Goal: Task Accomplishment & Management: Manage account settings

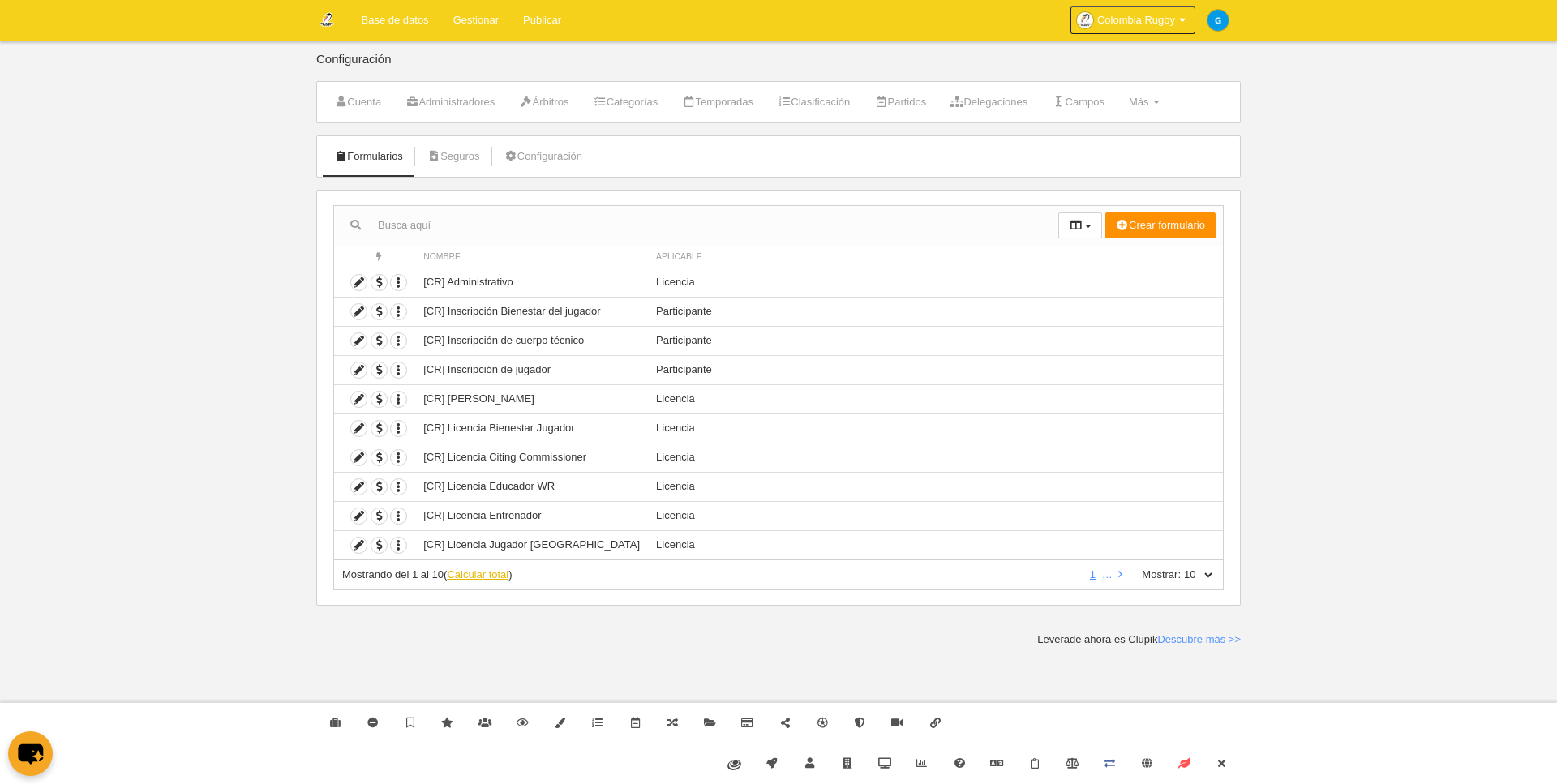
click at [481, 572] on link "Calcular total" at bounding box center [478, 574] width 62 height 12
click at [361, 347] on icon at bounding box center [358, 341] width 15 height 15
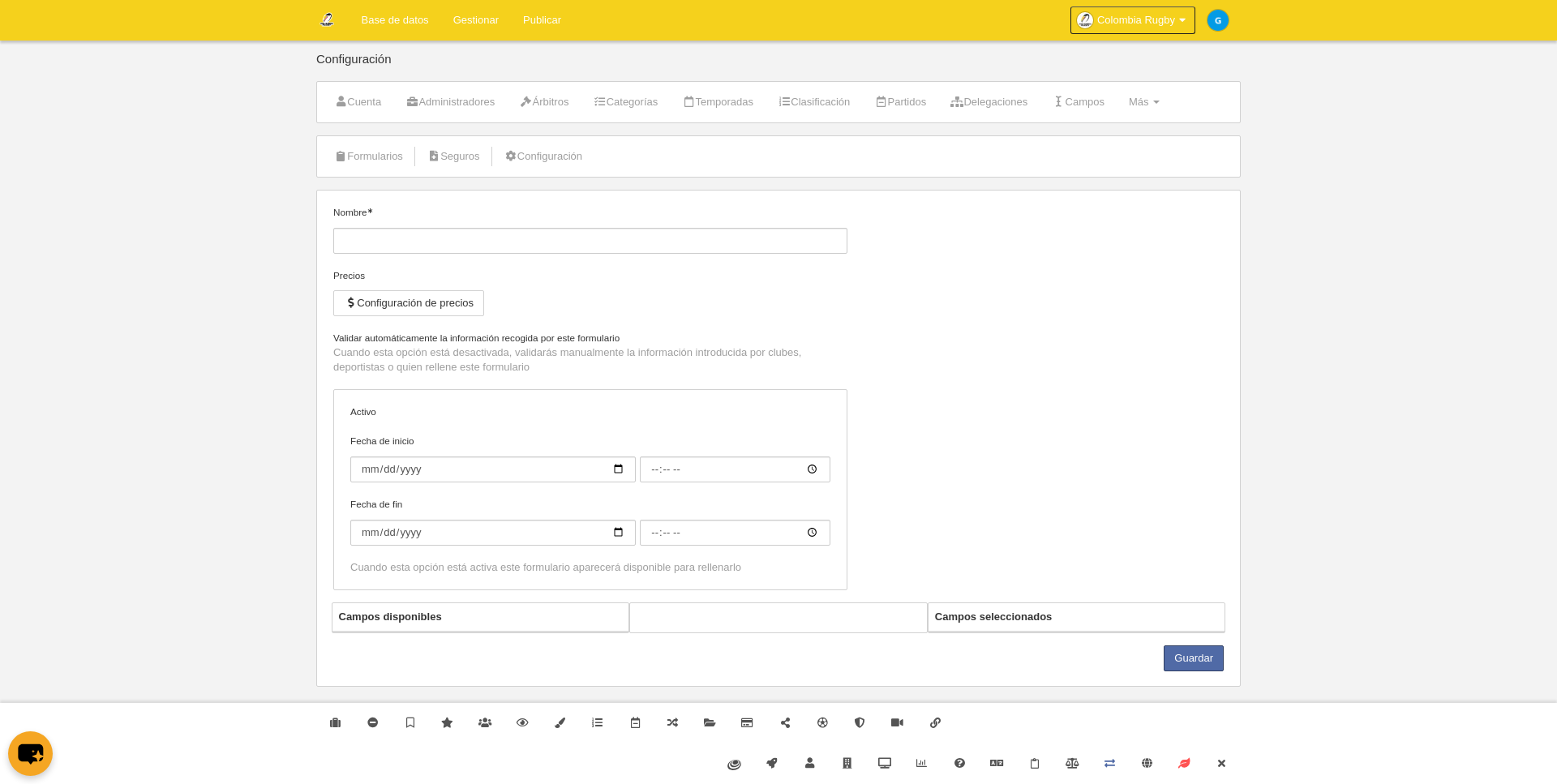
type input "[CR] Inscripción de cuerpo técnico"
checkbox input "true"
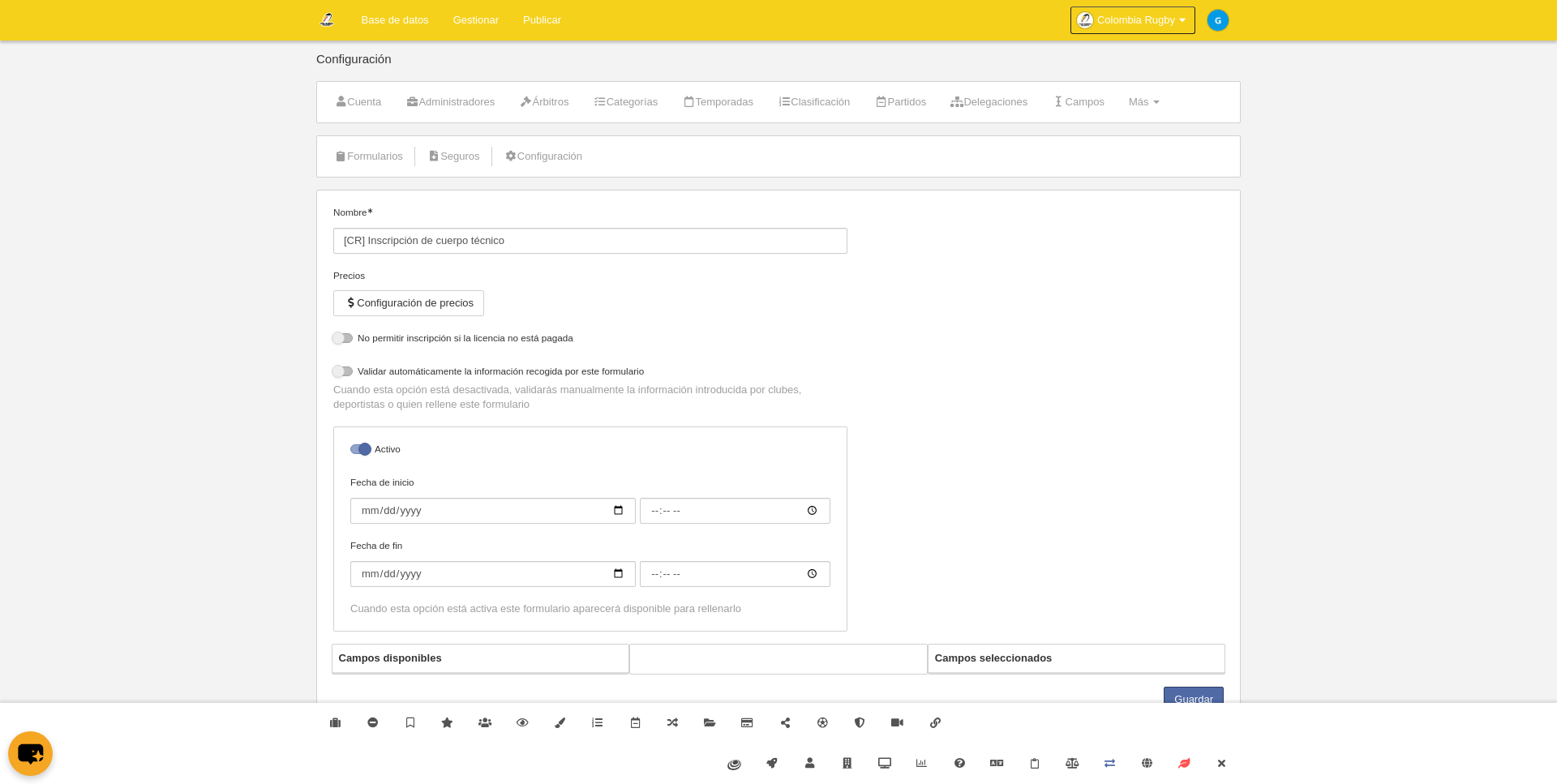
select select "selected"
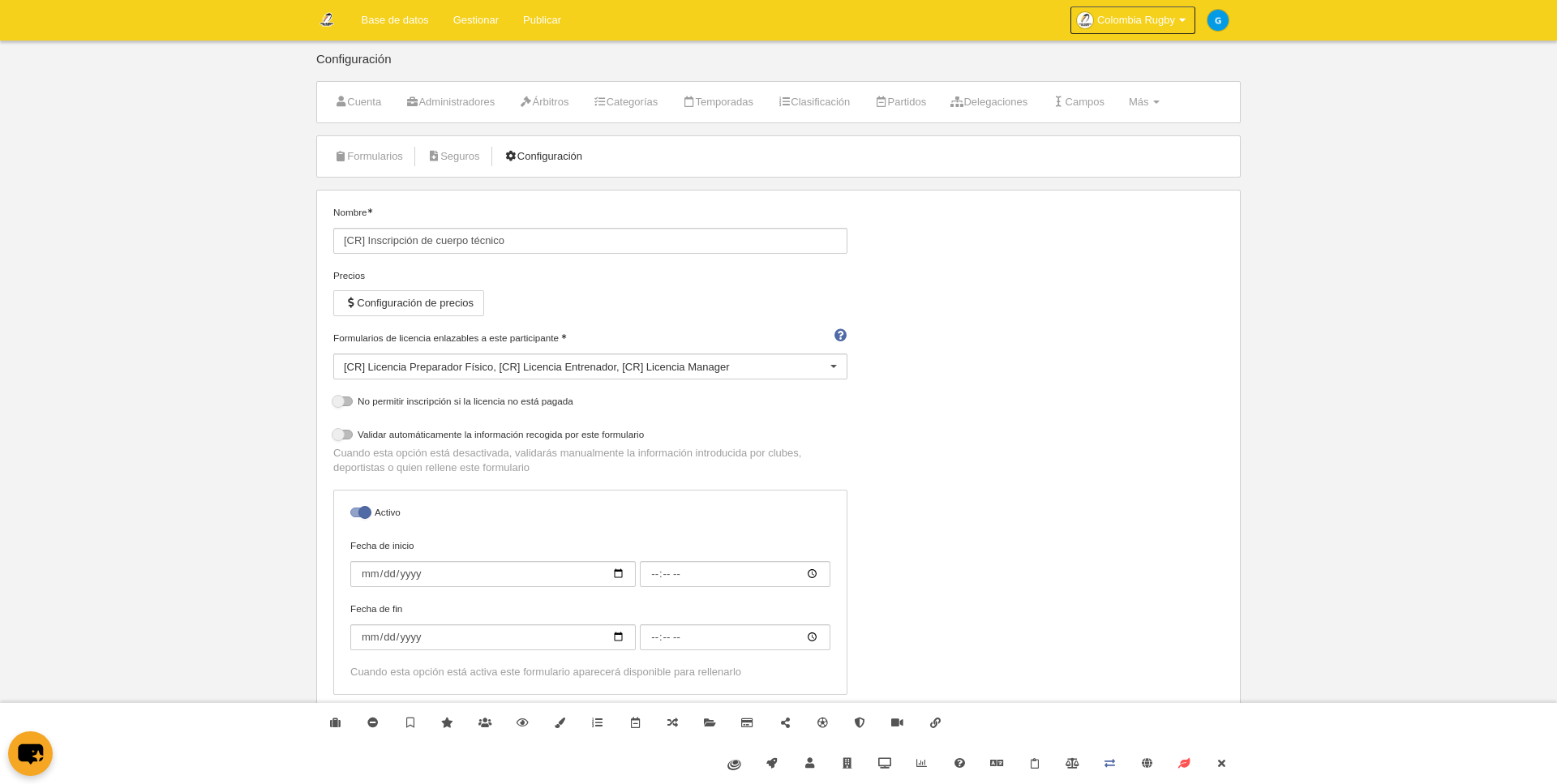
click at [566, 155] on link "Configuración" at bounding box center [543, 156] width 95 height 25
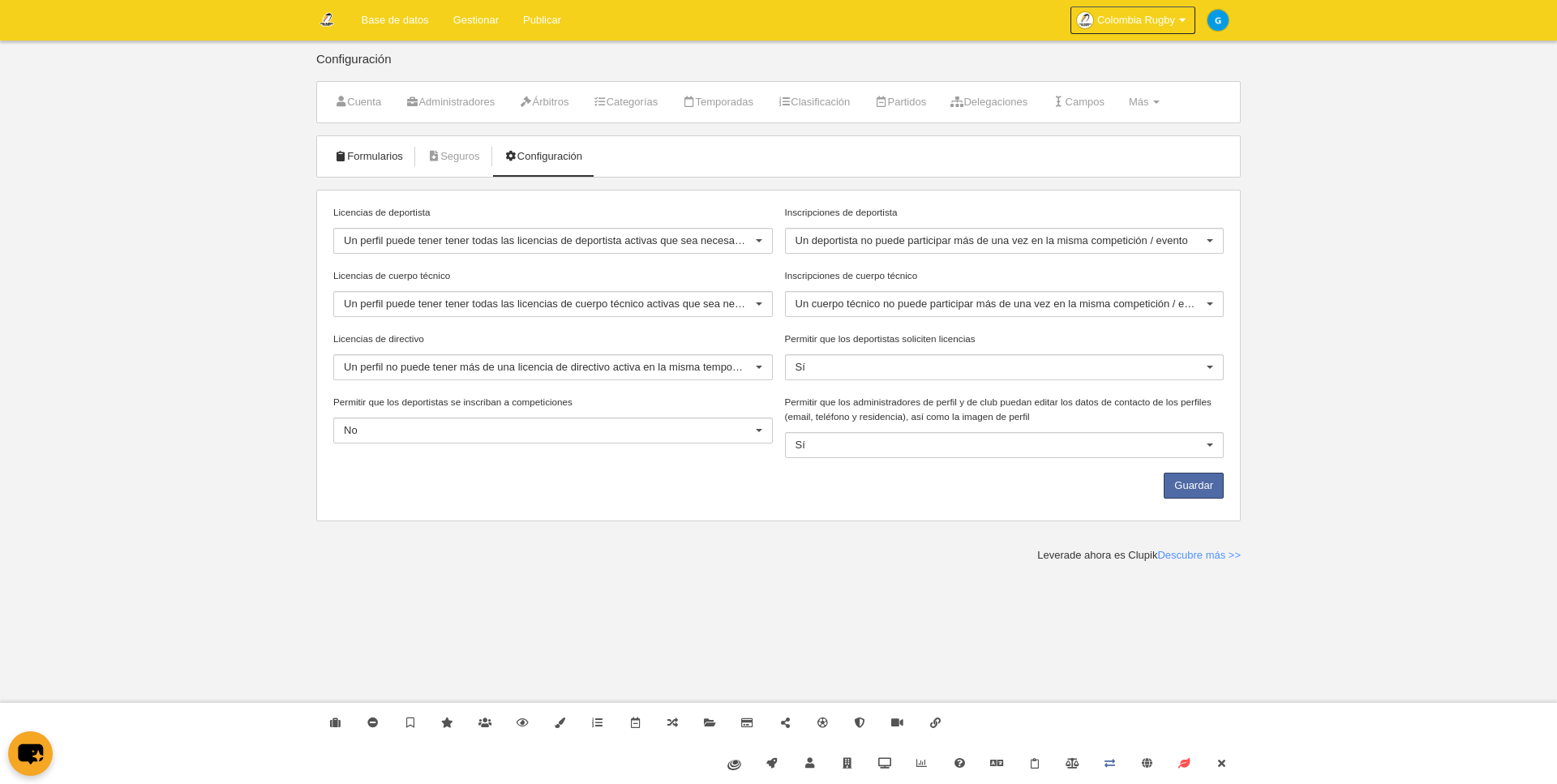
click at [382, 162] on link "Formularios" at bounding box center [368, 156] width 86 height 25
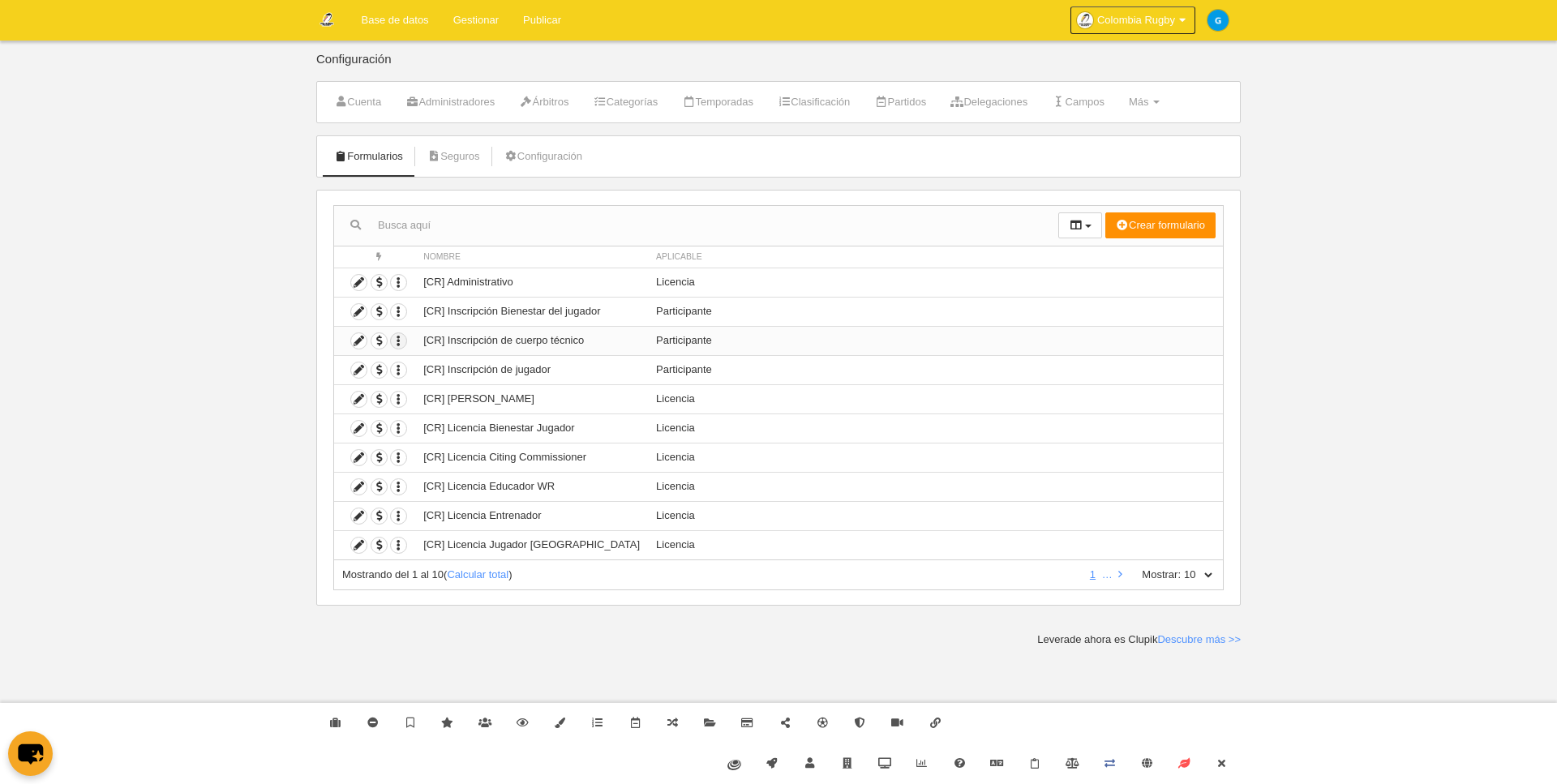
click at [398, 342] on icon "button" at bounding box center [398, 341] width 15 height 15
click at [363, 344] on icon at bounding box center [358, 341] width 15 height 15
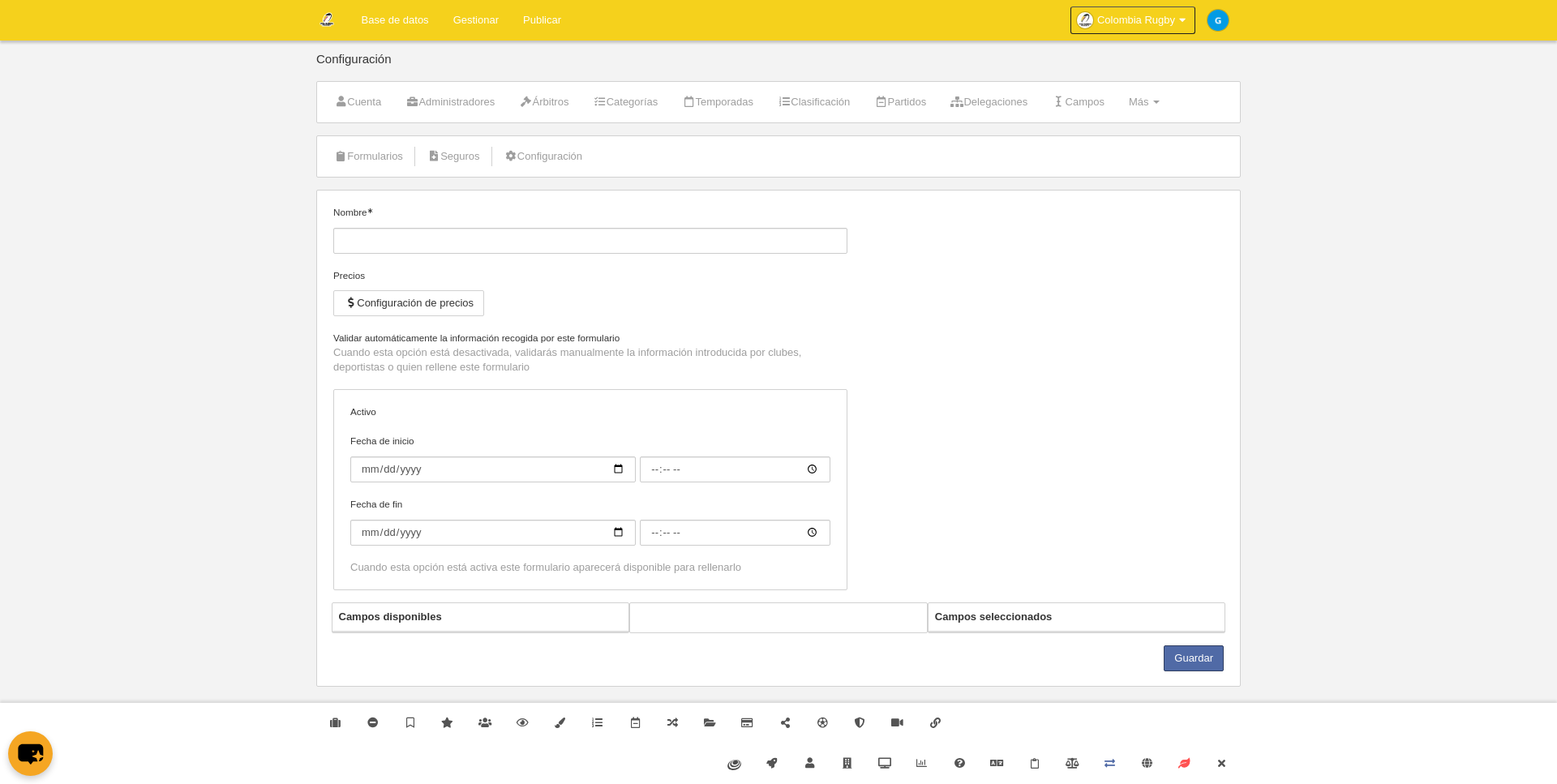
type input "[CR] Inscripción de cuerpo técnico"
checkbox input "true"
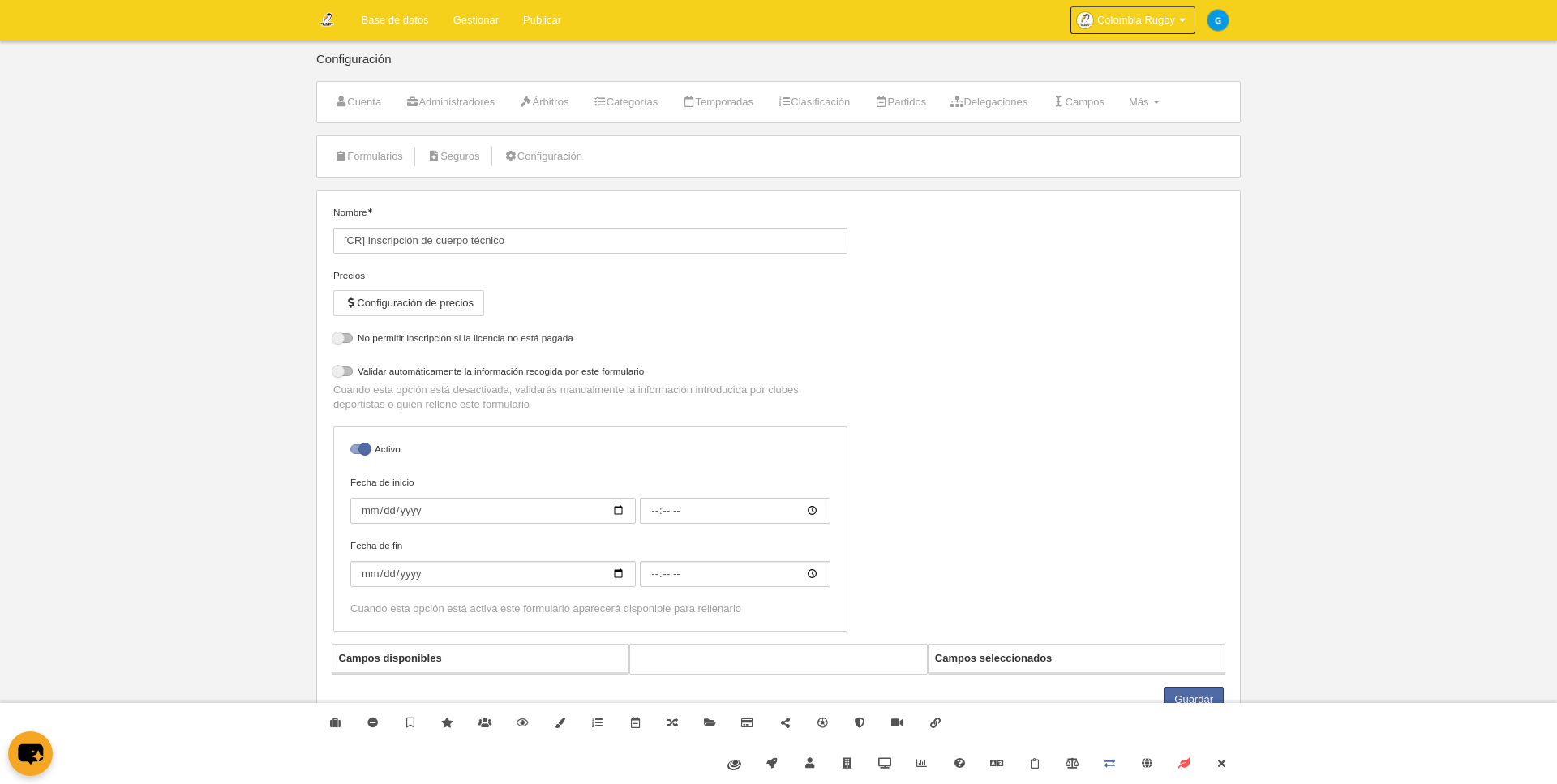
select select "selected"
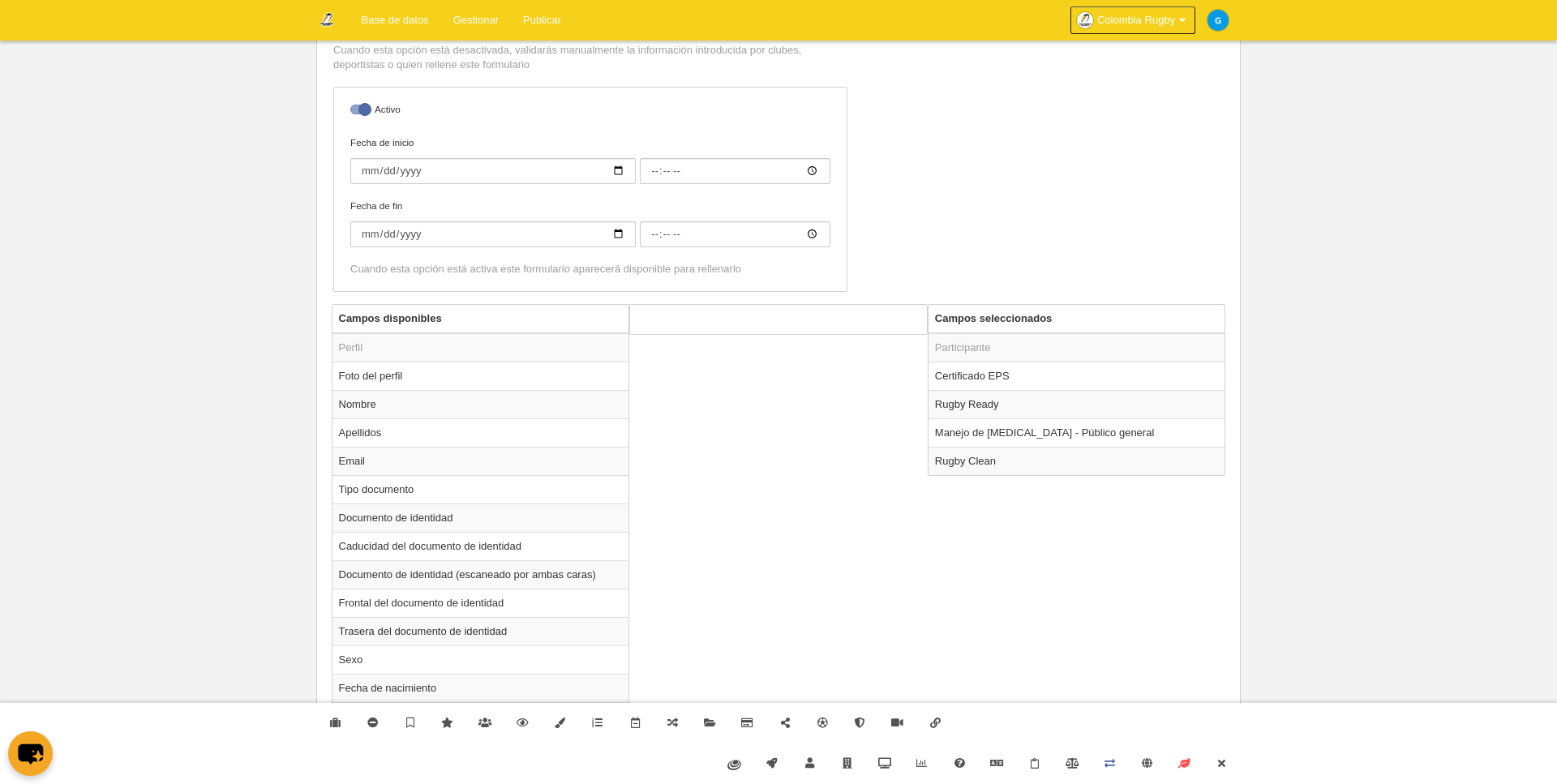
scroll to position [410, 0]
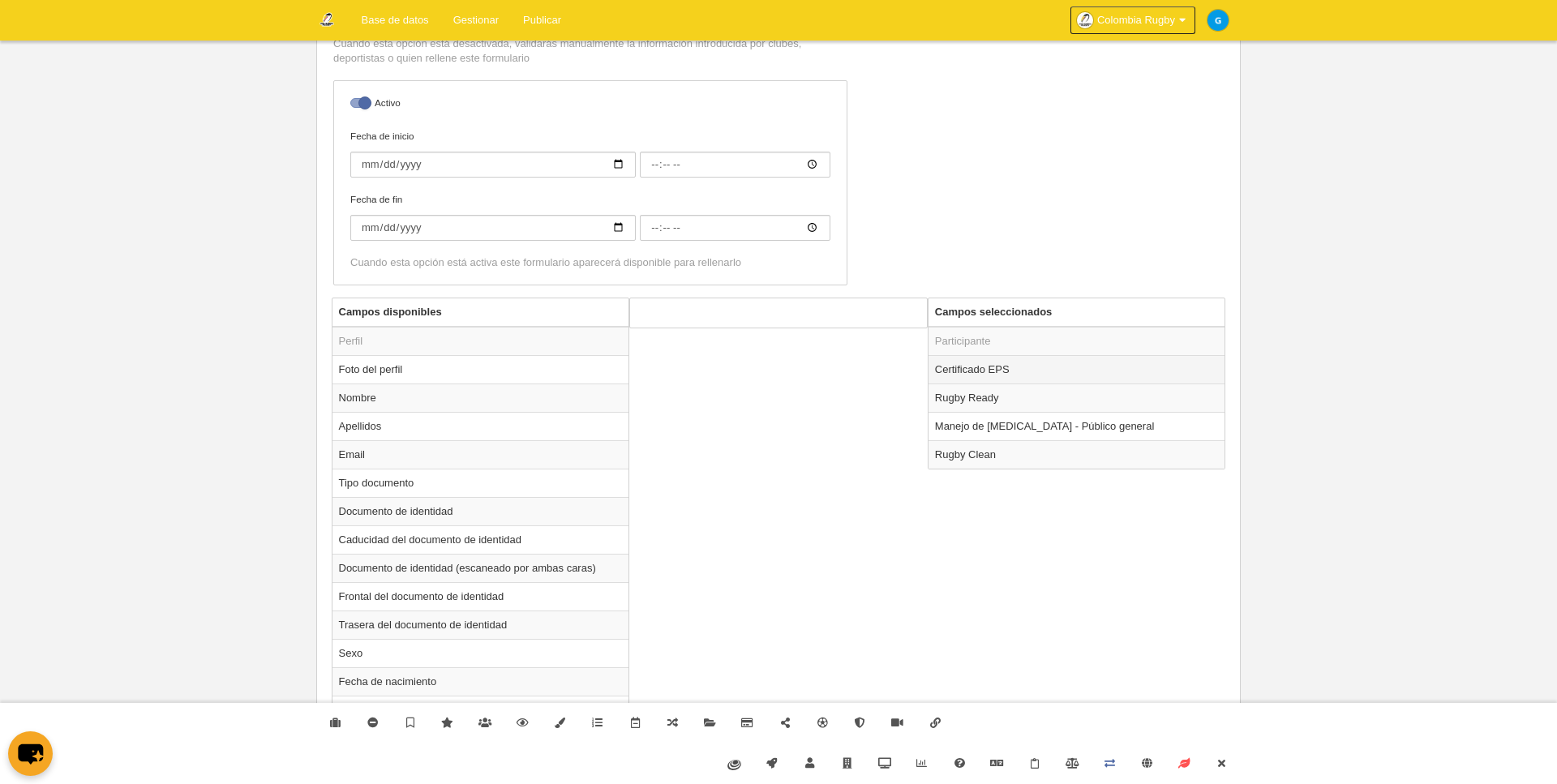
click at [954, 364] on td "Certificado EPS" at bounding box center [1077, 369] width 297 height 28
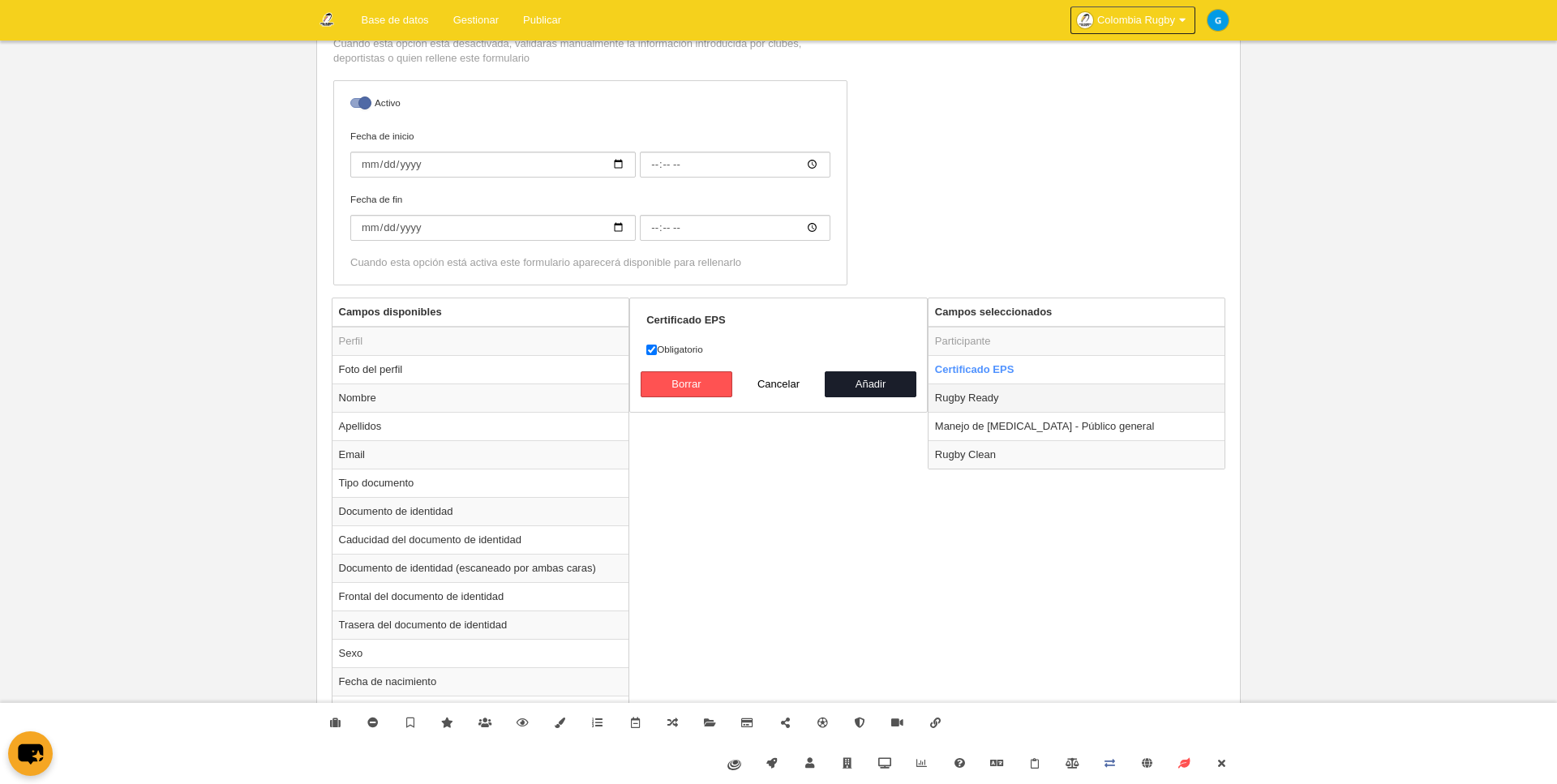
click at [954, 400] on td "Rugby Ready" at bounding box center [1077, 397] width 297 height 28
radio input "false"
click at [953, 425] on td "Manejo de [MEDICAL_DATA] - Público general" at bounding box center [1077, 425] width 297 height 28
radio input "false"
click at [953, 452] on td "Rugby Clean" at bounding box center [1077, 454] width 297 height 28
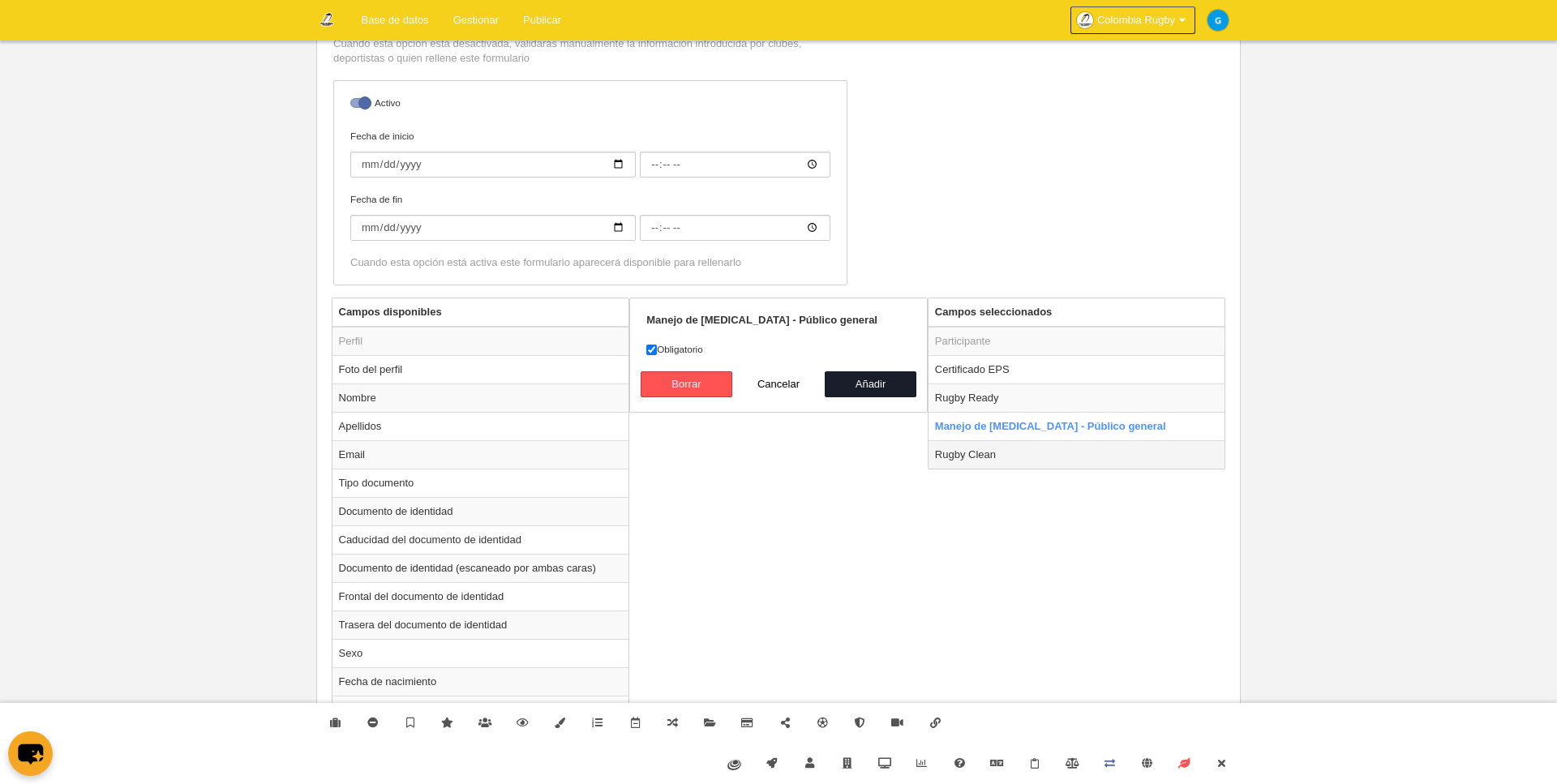
radio input "false"
radio input "true"
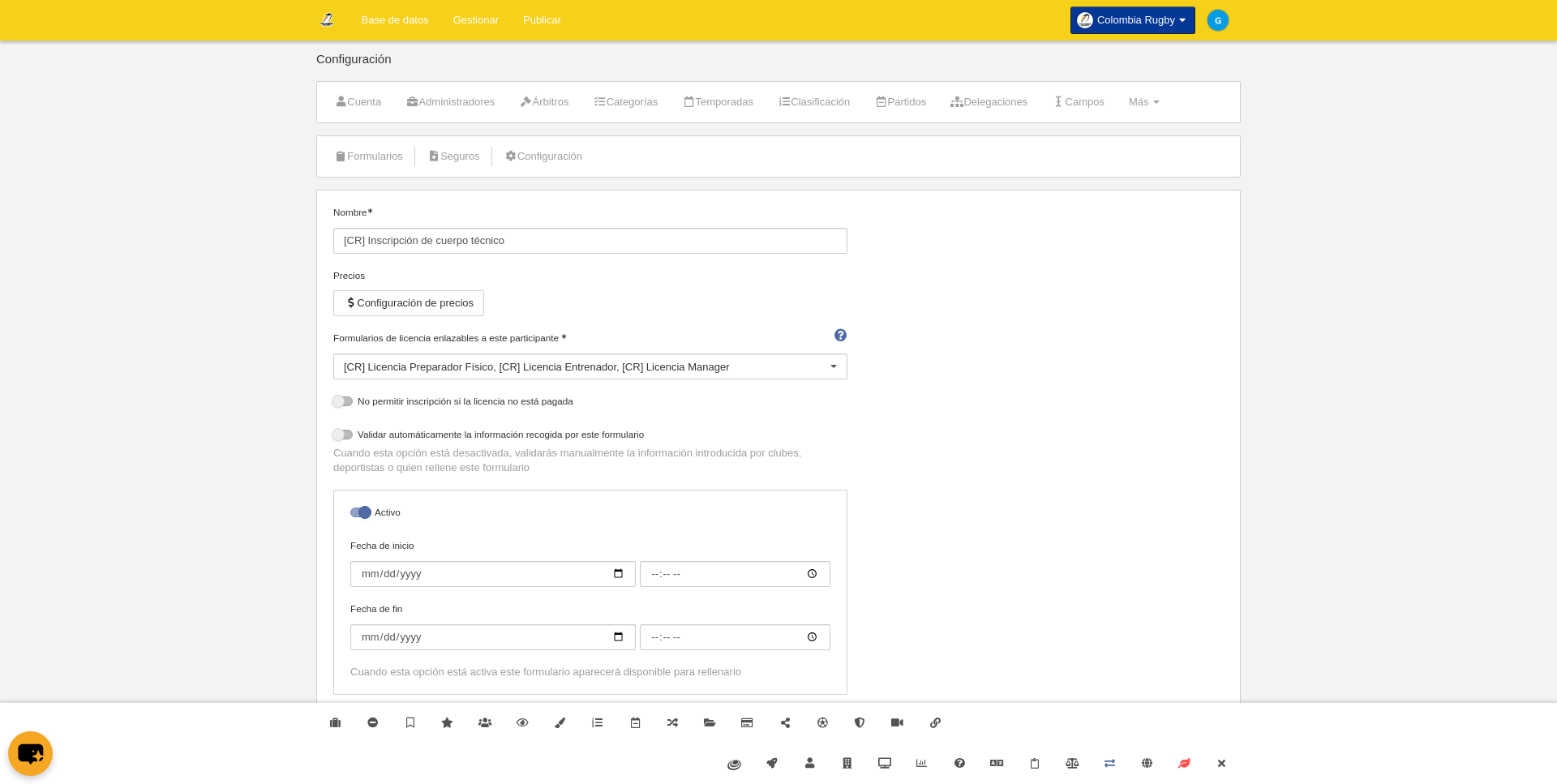
click at [1157, 19] on span "Colombia Rugby" at bounding box center [1136, 20] width 78 height 16
click at [1146, 56] on link "Ajustes generales" at bounding box center [1130, 58] width 130 height 26
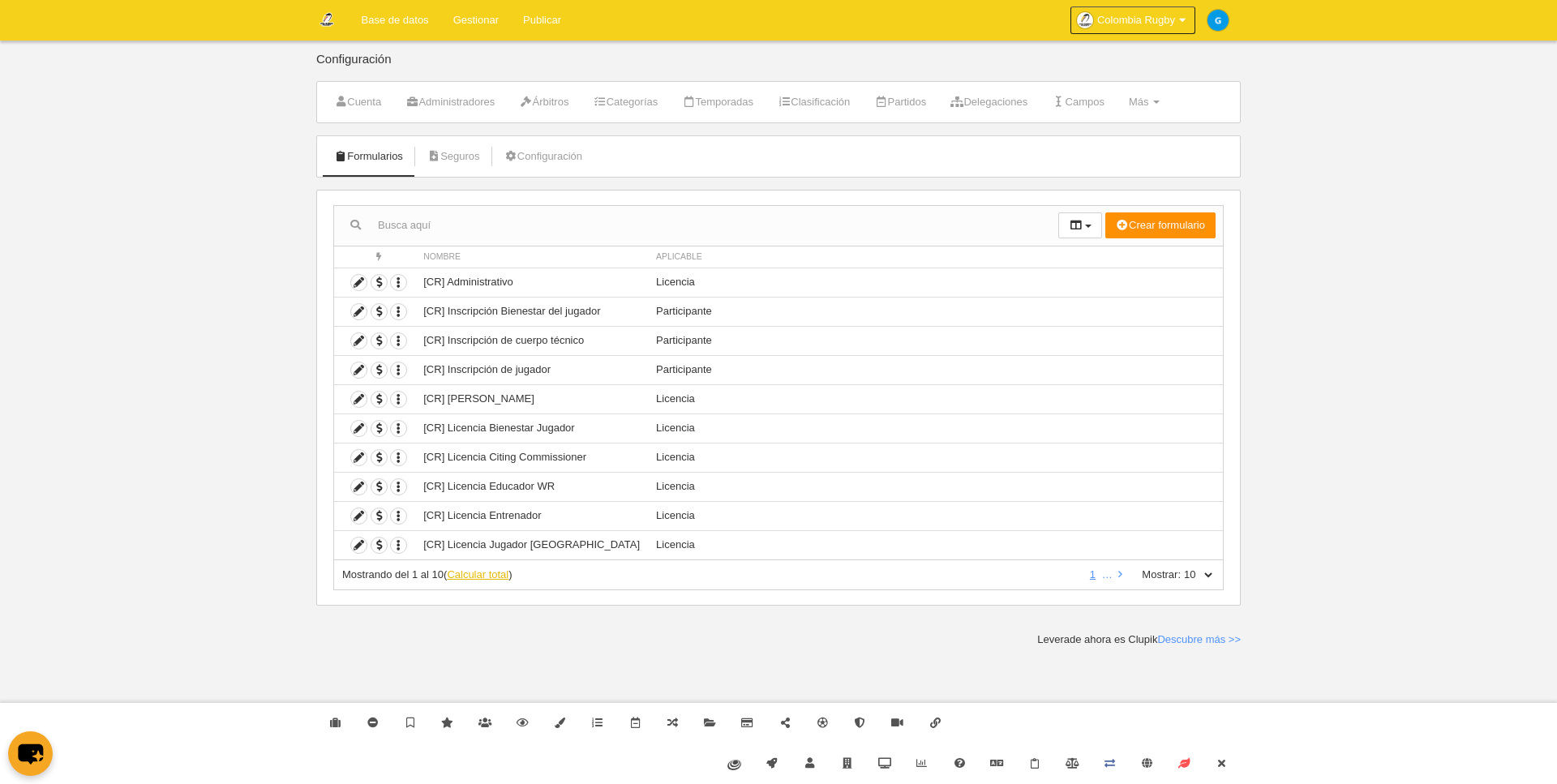
click at [495, 572] on link "Calcular total" at bounding box center [478, 574] width 62 height 12
click at [358, 340] on icon at bounding box center [358, 341] width 15 height 15
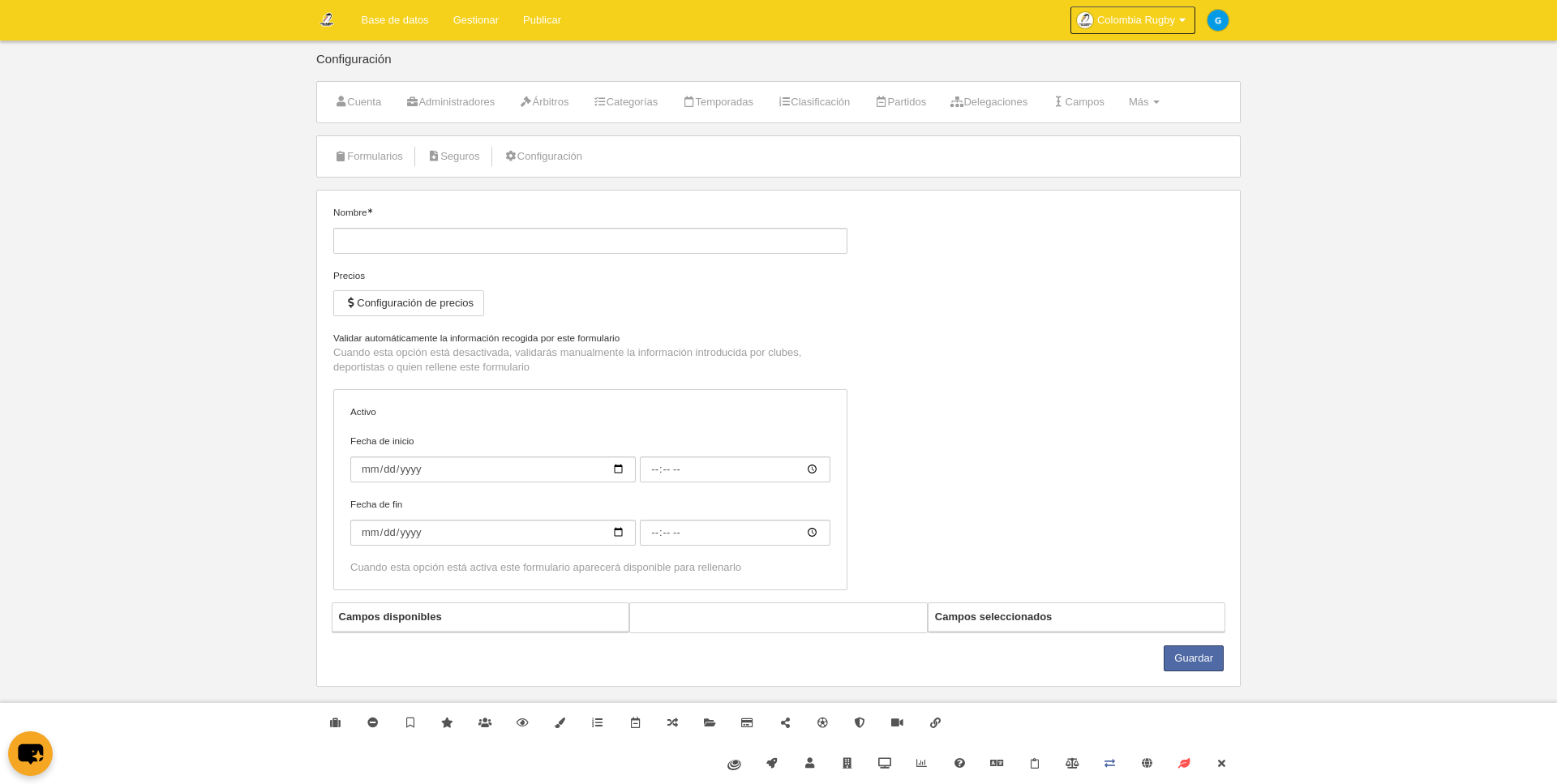
type input "[CR] Inscripción de cuerpo técnico"
checkbox input "true"
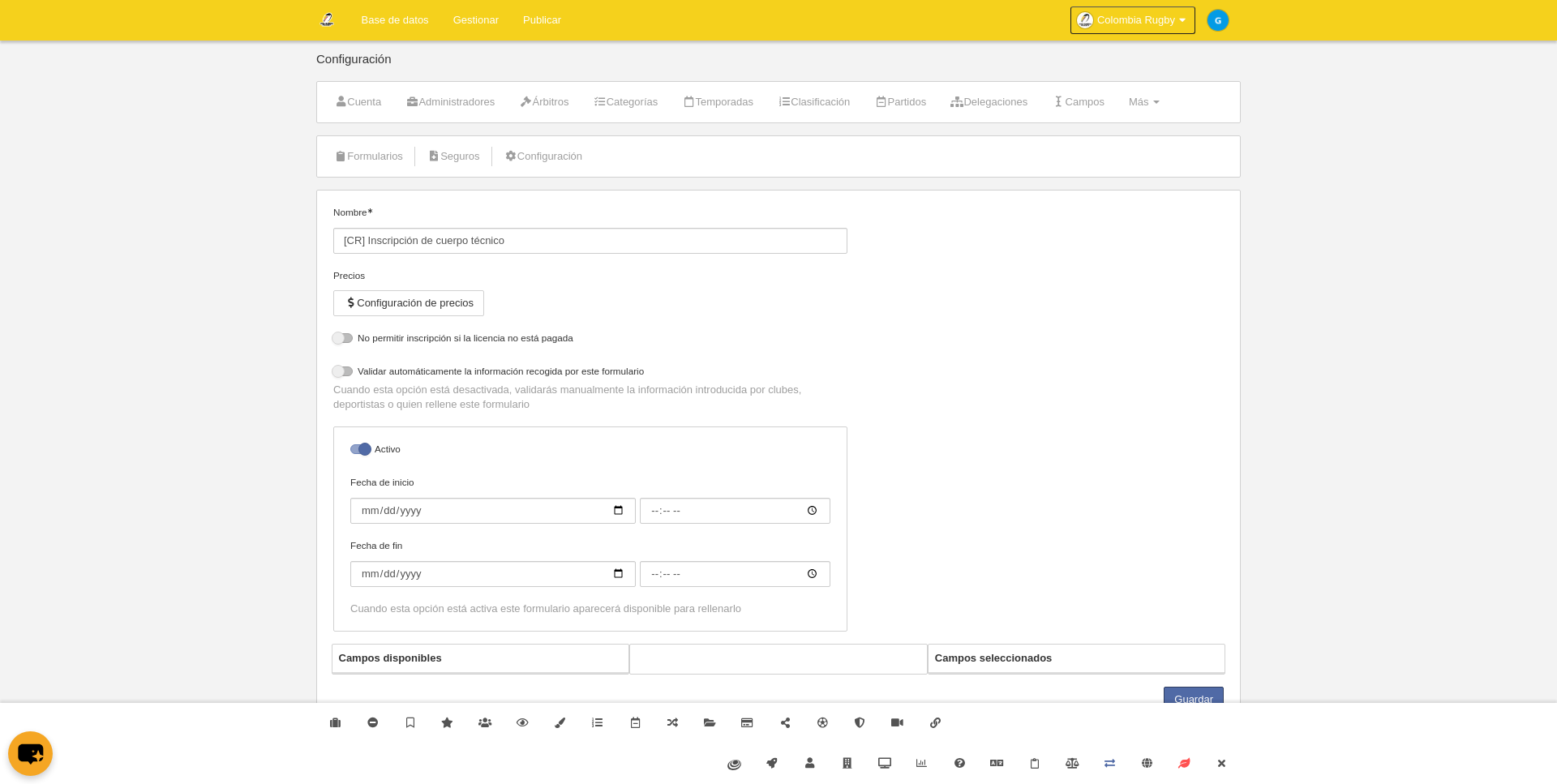
select select "selected"
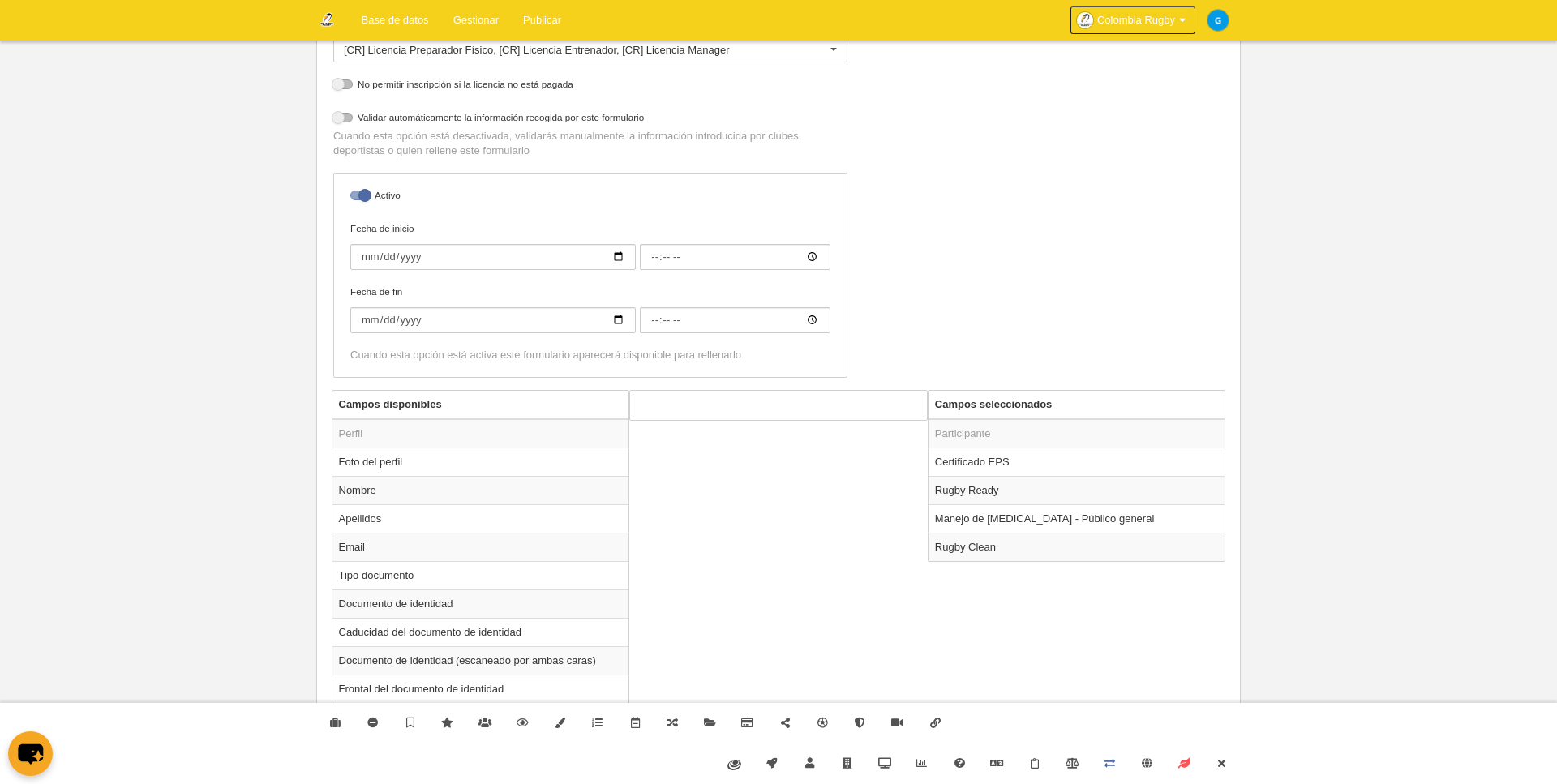
scroll to position [450, 0]
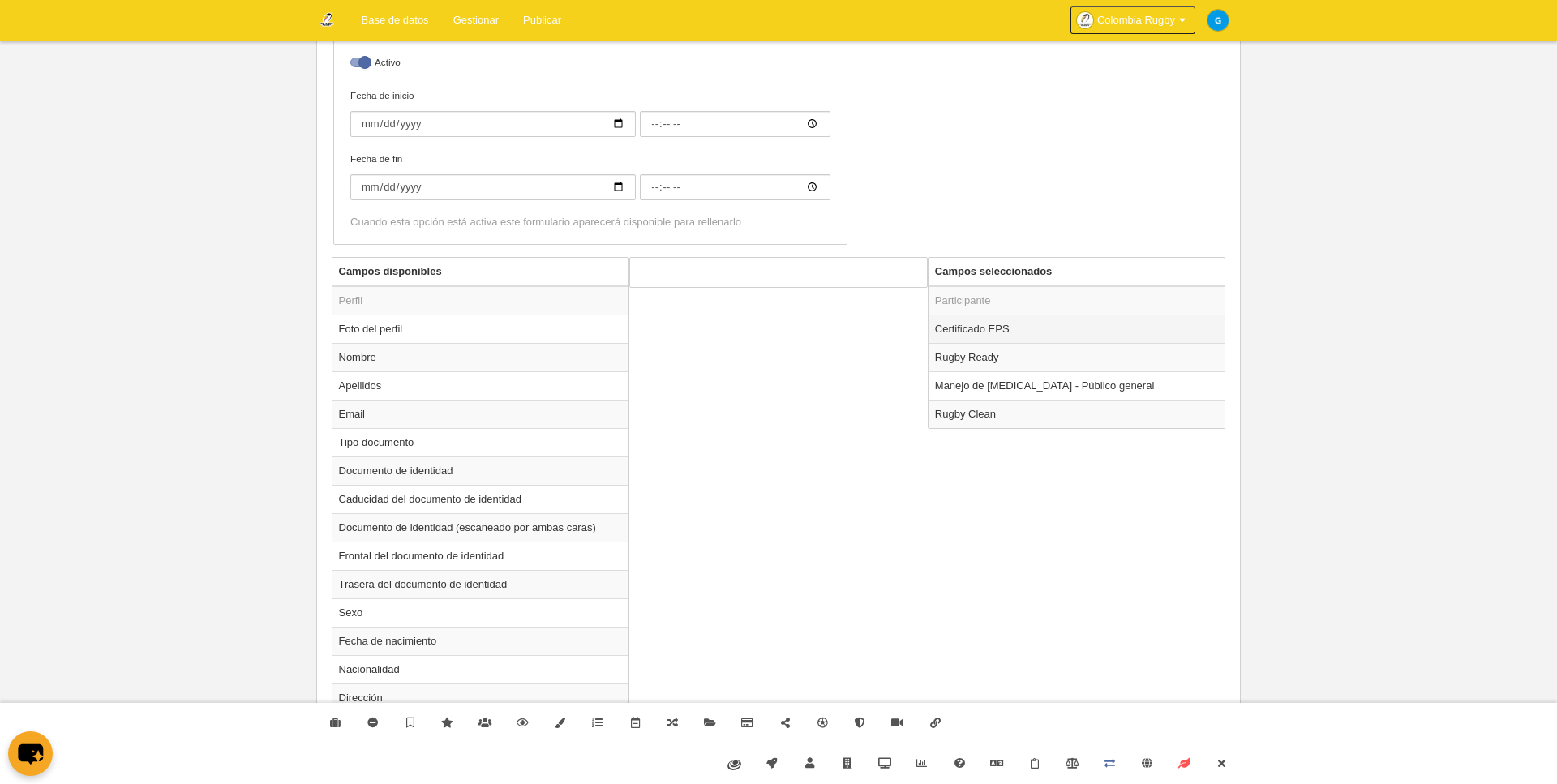
click at [976, 323] on td "Certificado EPS" at bounding box center [1077, 328] width 297 height 28
radio input "true"
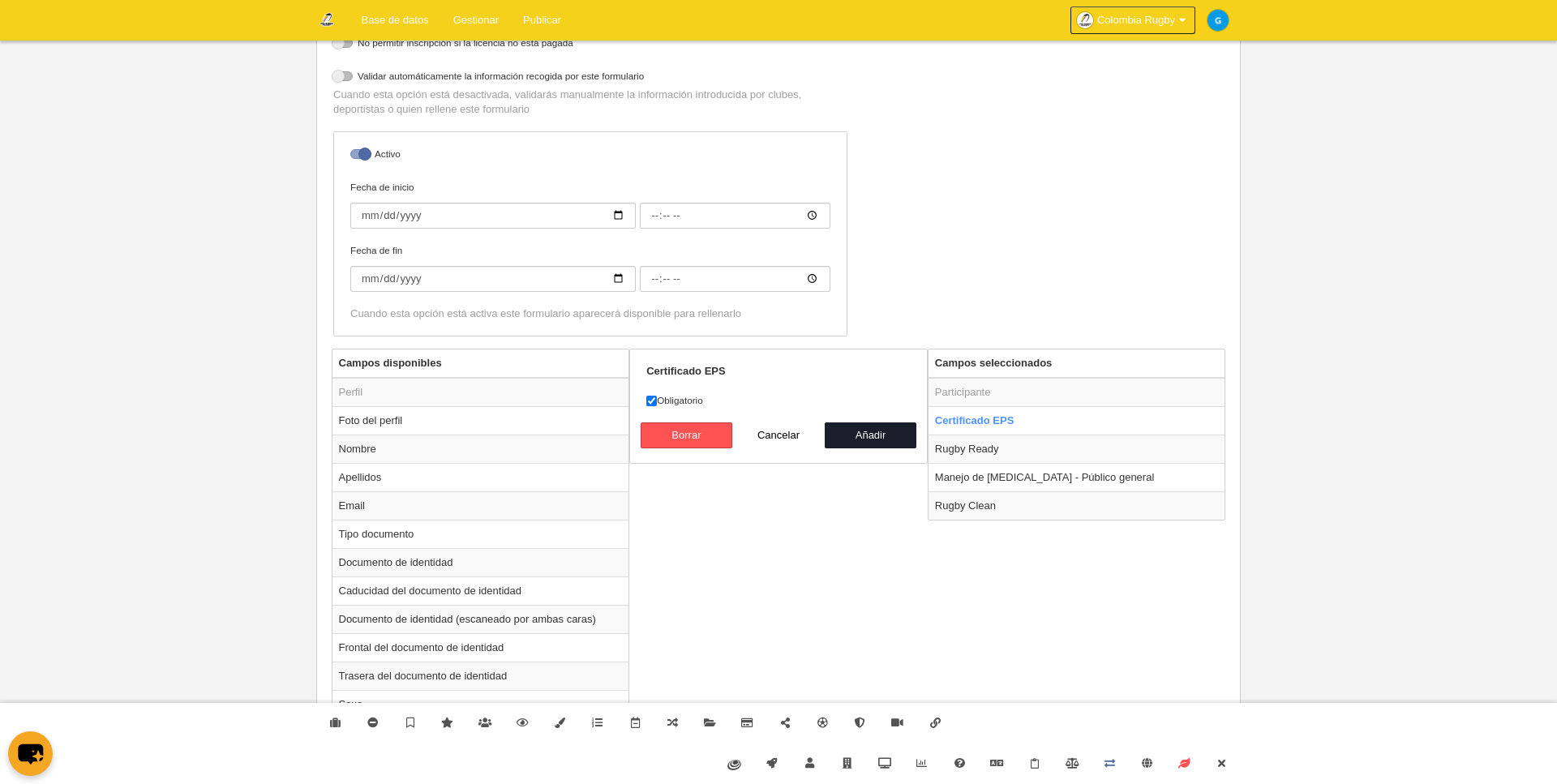
scroll to position [0, 0]
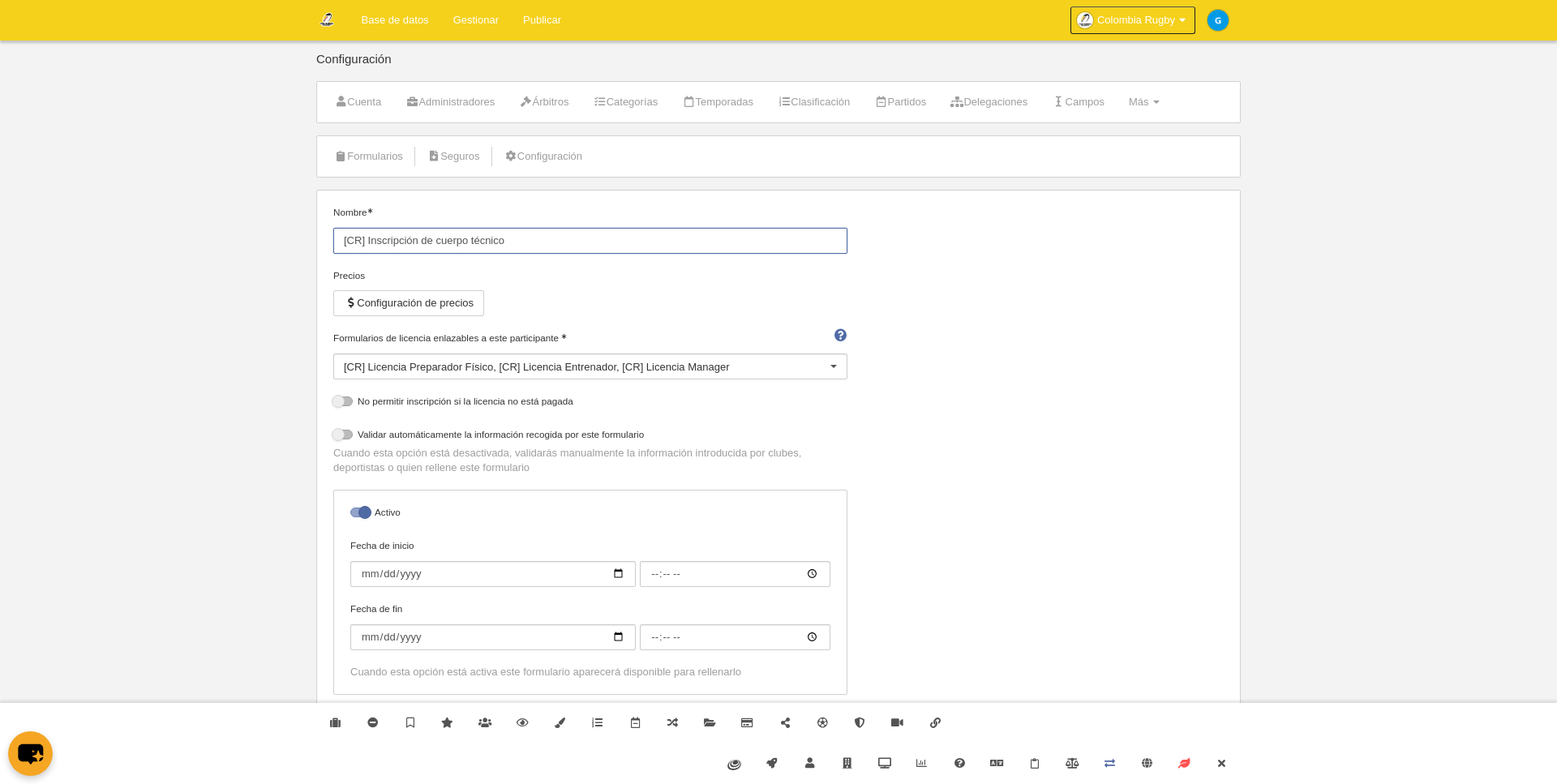
click at [434, 242] on input "[CR] Inscripción de cuerpo técnico" at bounding box center [591, 241] width 514 height 26
click at [373, 147] on link "Formularios" at bounding box center [368, 156] width 86 height 25
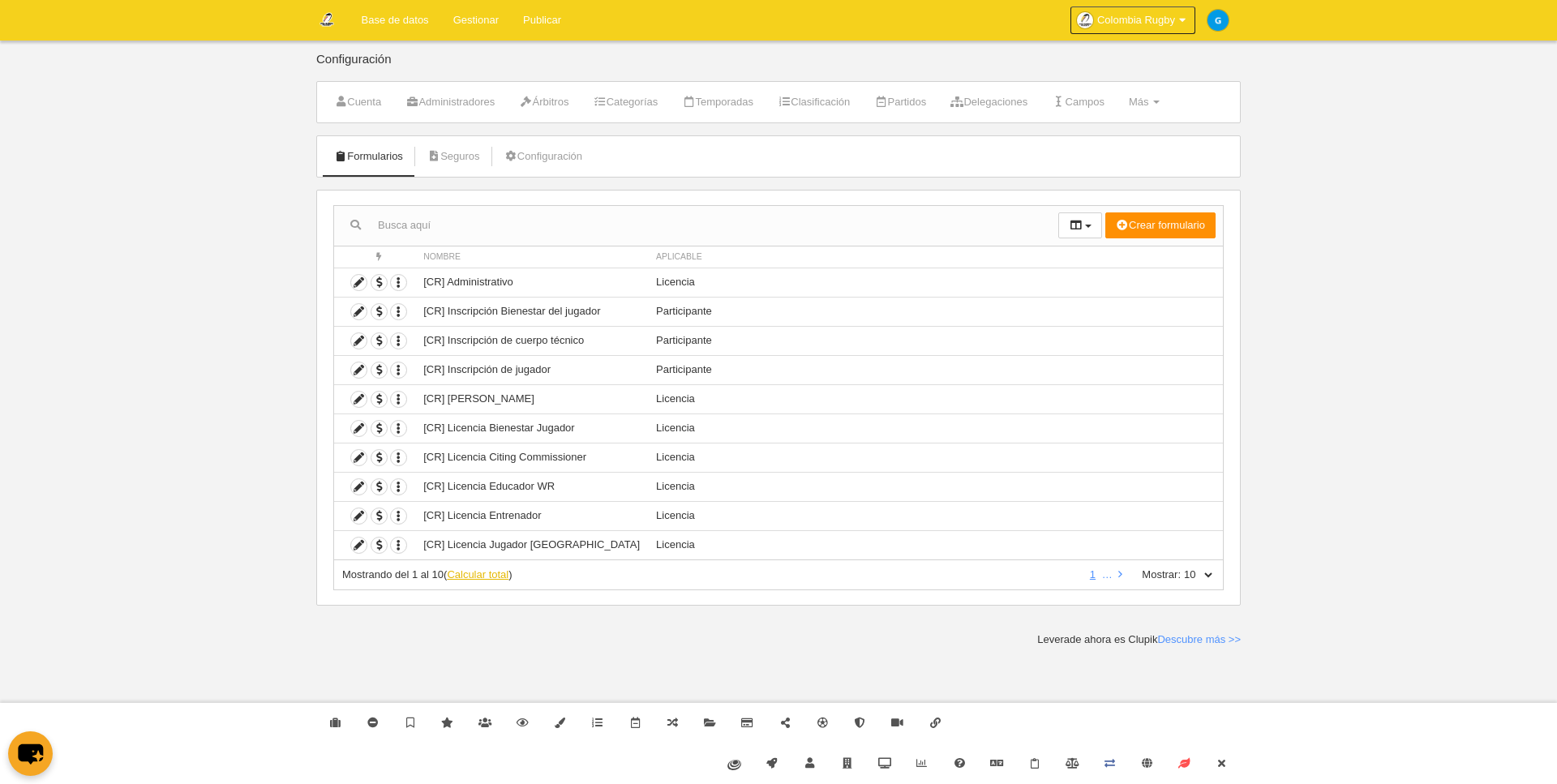
click at [488, 576] on link "Calcular total" at bounding box center [478, 574] width 62 height 12
click at [1172, 572] on label "Mostrar:" at bounding box center [1153, 575] width 55 height 15
click at [1198, 572] on select "10 25 50 100 500" at bounding box center [1197, 575] width 34 height 15
select select "25"
click at [1181, 568] on select "10 25 50 100 500" at bounding box center [1197, 575] width 34 height 15
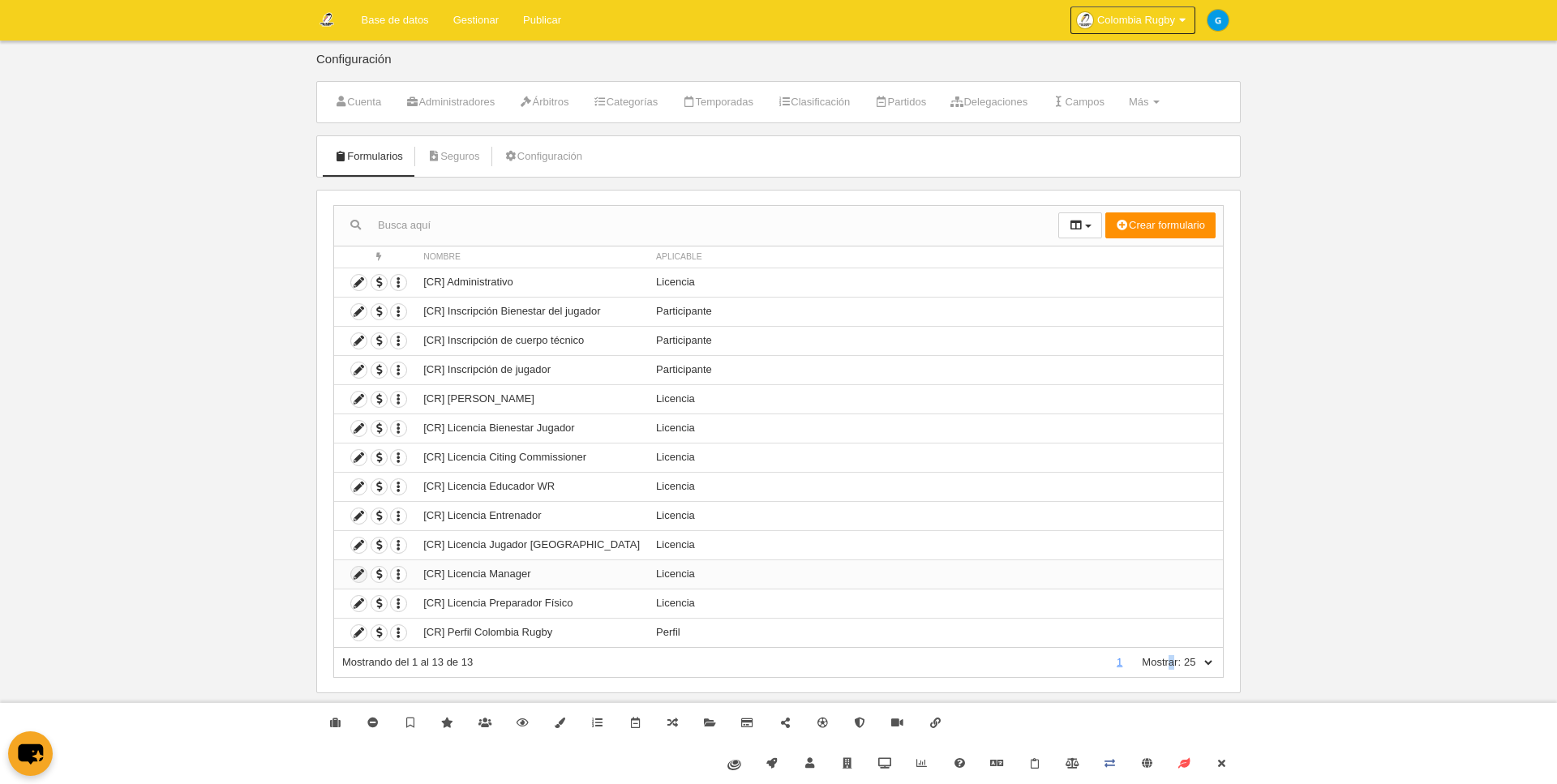
click at [355, 576] on icon at bounding box center [358, 574] width 15 height 15
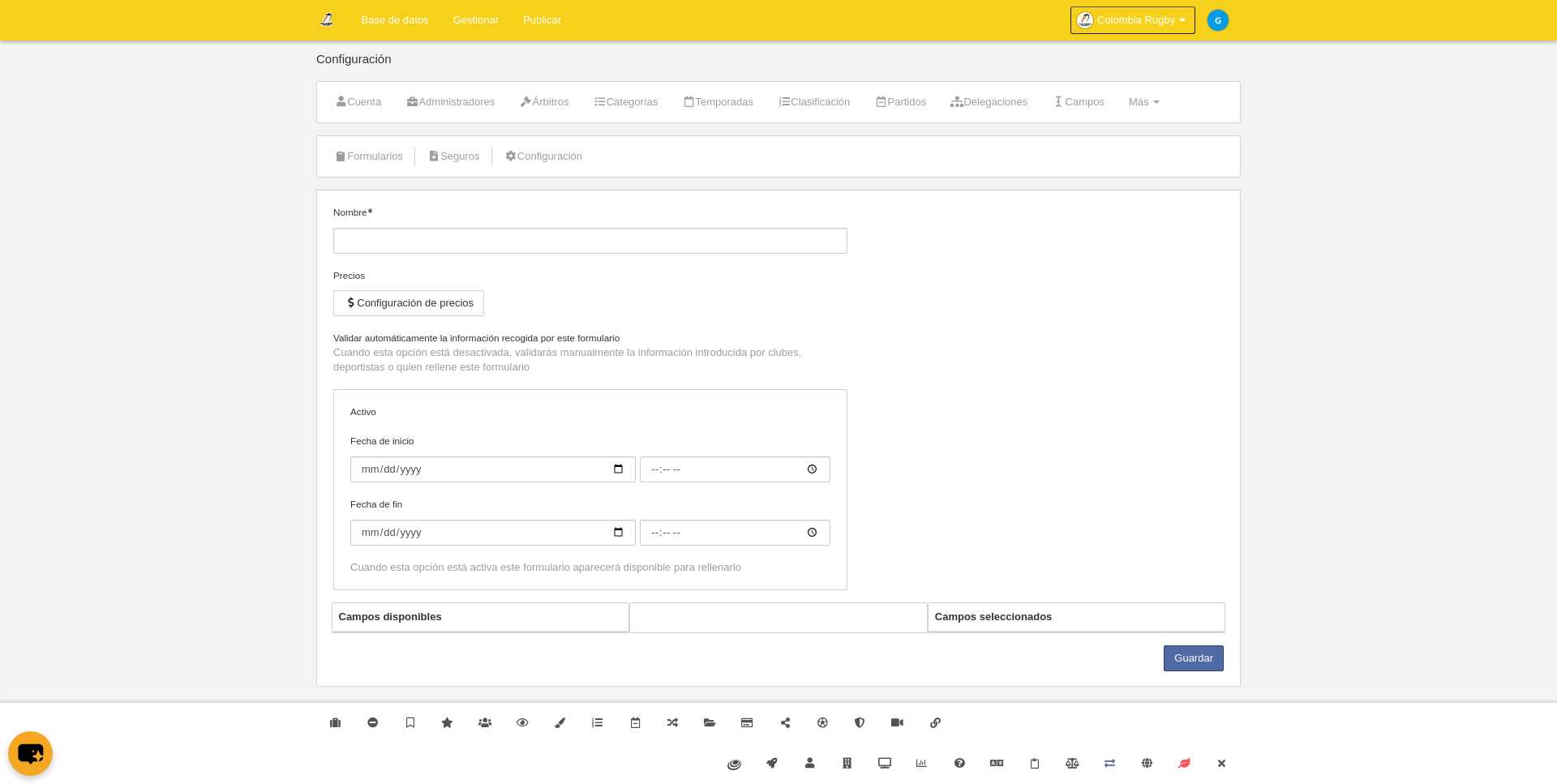
type input "[CR] Licencia Manager"
checkbox input "true"
select select "selected"
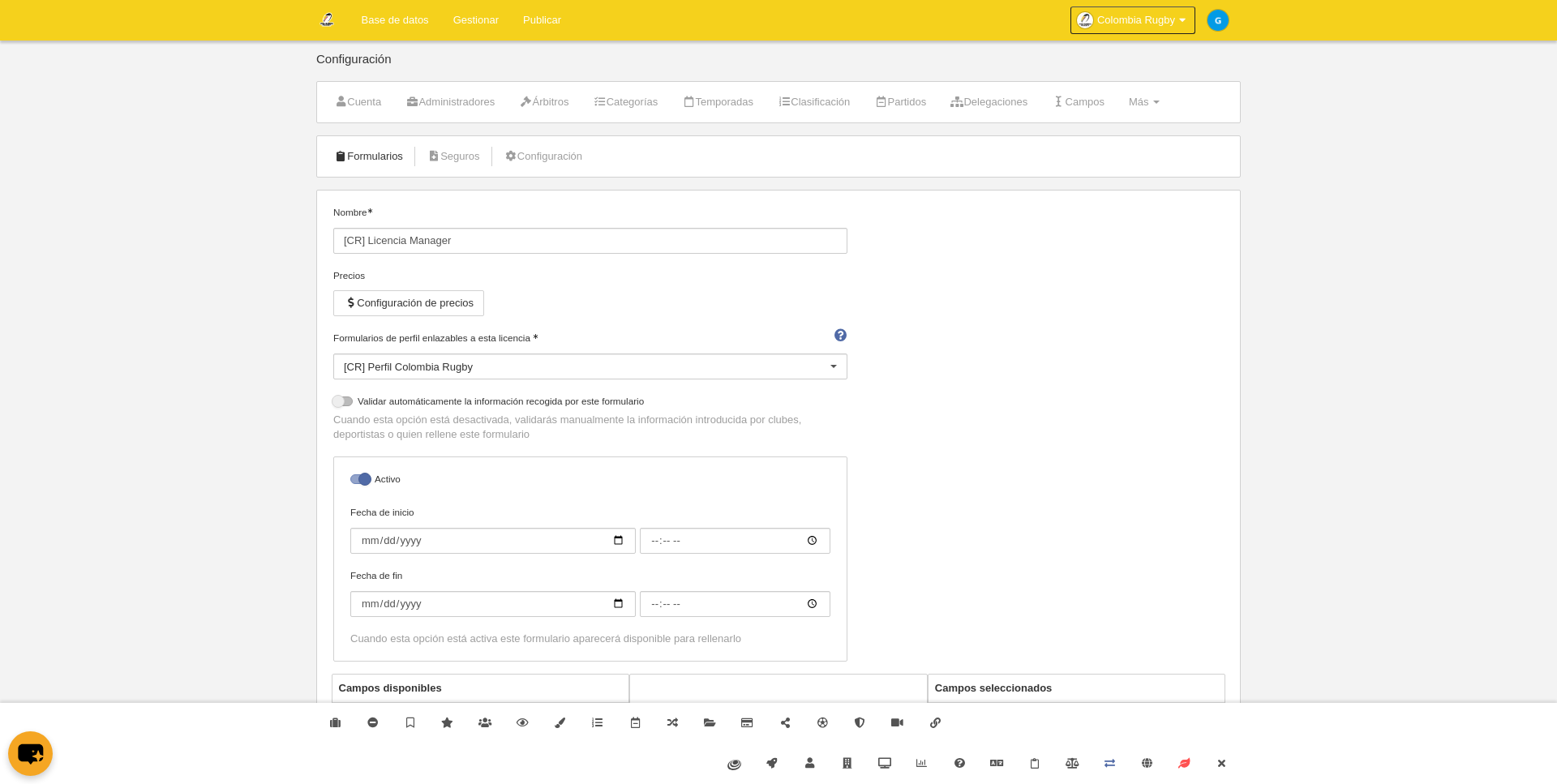
click at [376, 151] on link "Formularios" at bounding box center [368, 156] width 86 height 25
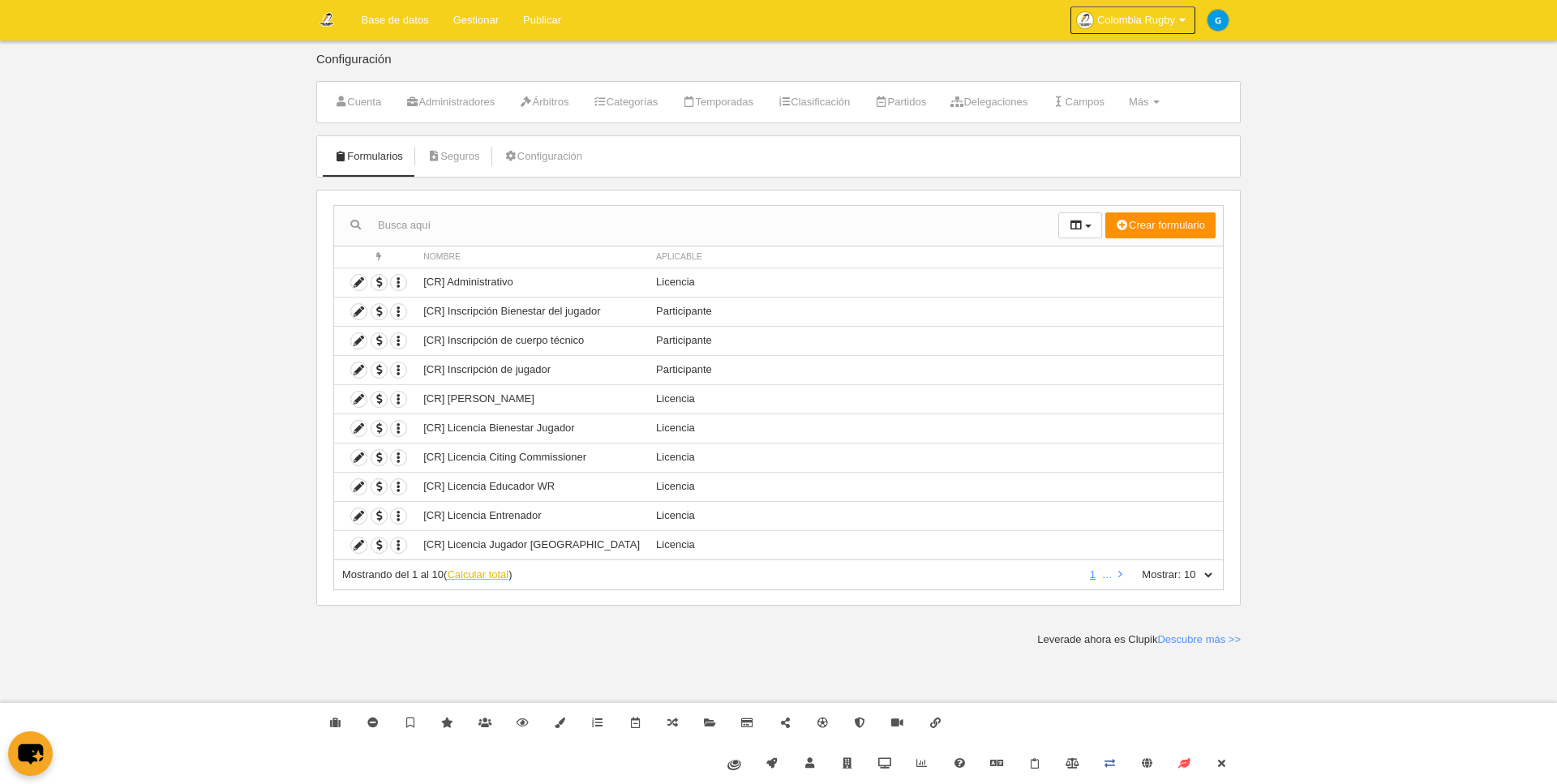
click at [479, 577] on link "Calcular total" at bounding box center [478, 574] width 62 height 12
click at [1207, 579] on select "10 25 50 100 500" at bounding box center [1197, 575] width 34 height 15
select select "25"
click at [1181, 568] on select "10 25 50 100 500" at bounding box center [1197, 575] width 34 height 15
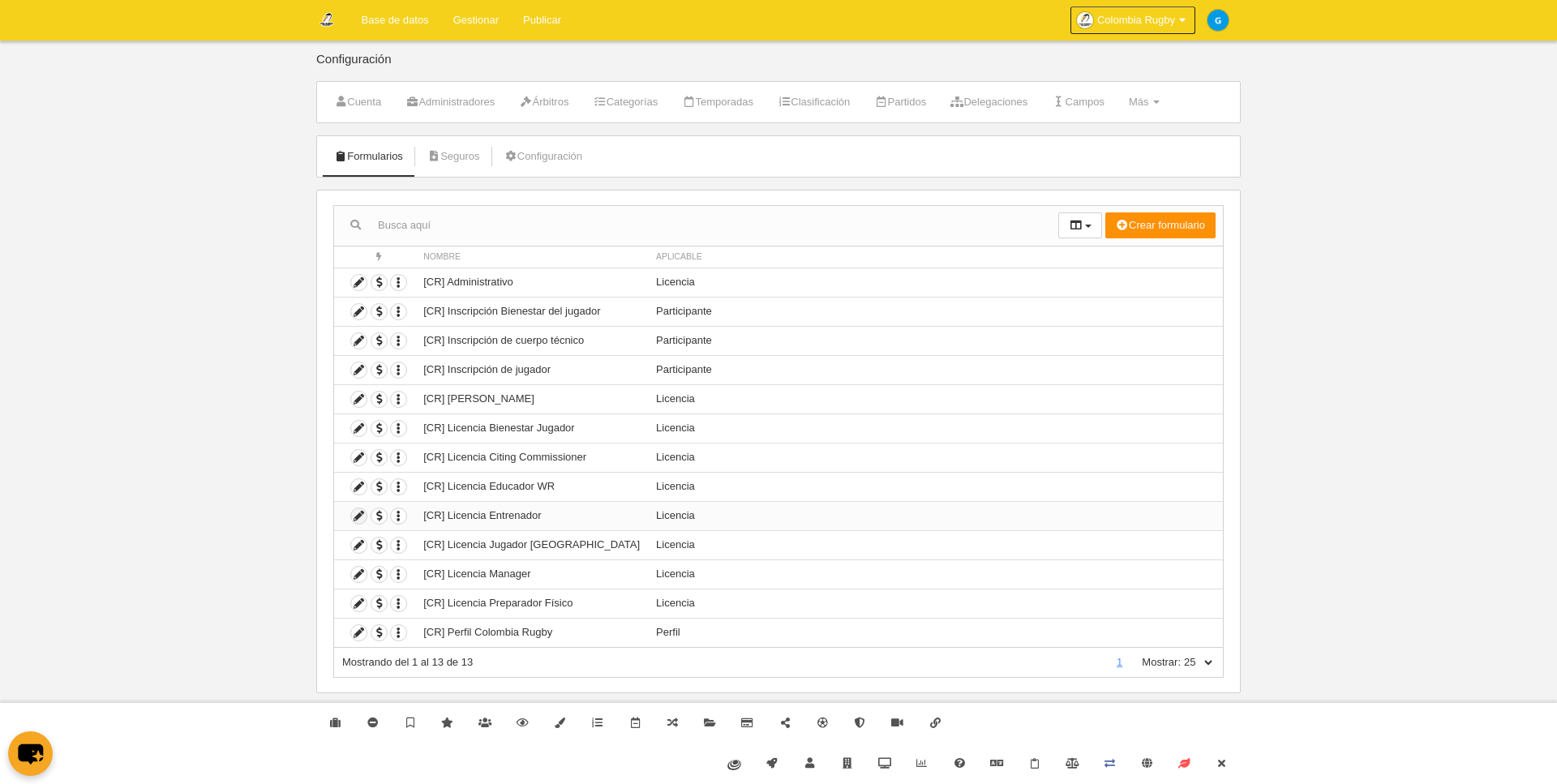
click at [356, 516] on icon at bounding box center [358, 516] width 15 height 15
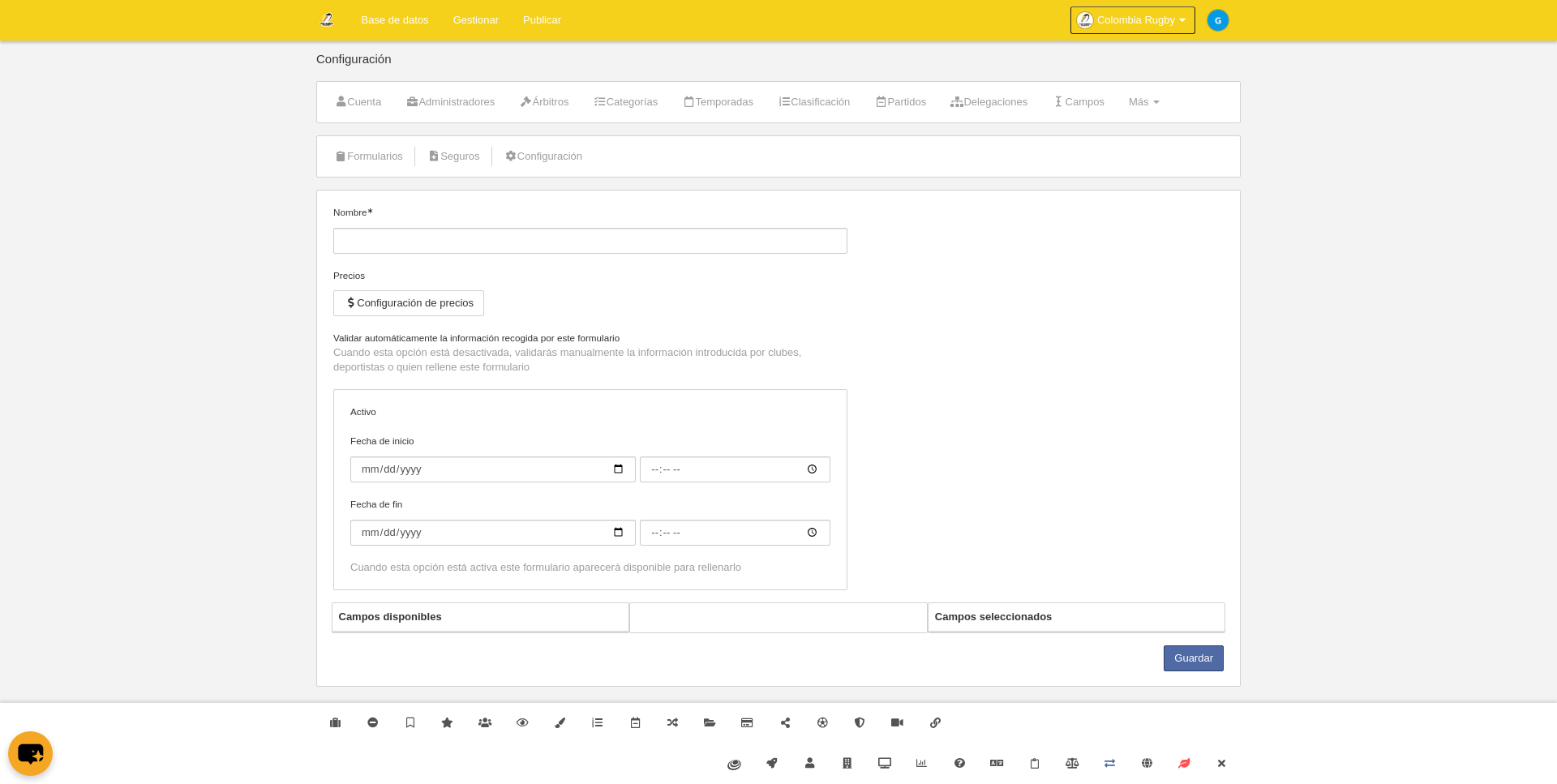
type input "[CR] Licencia Entrenador"
checkbox input "true"
select select "selected"
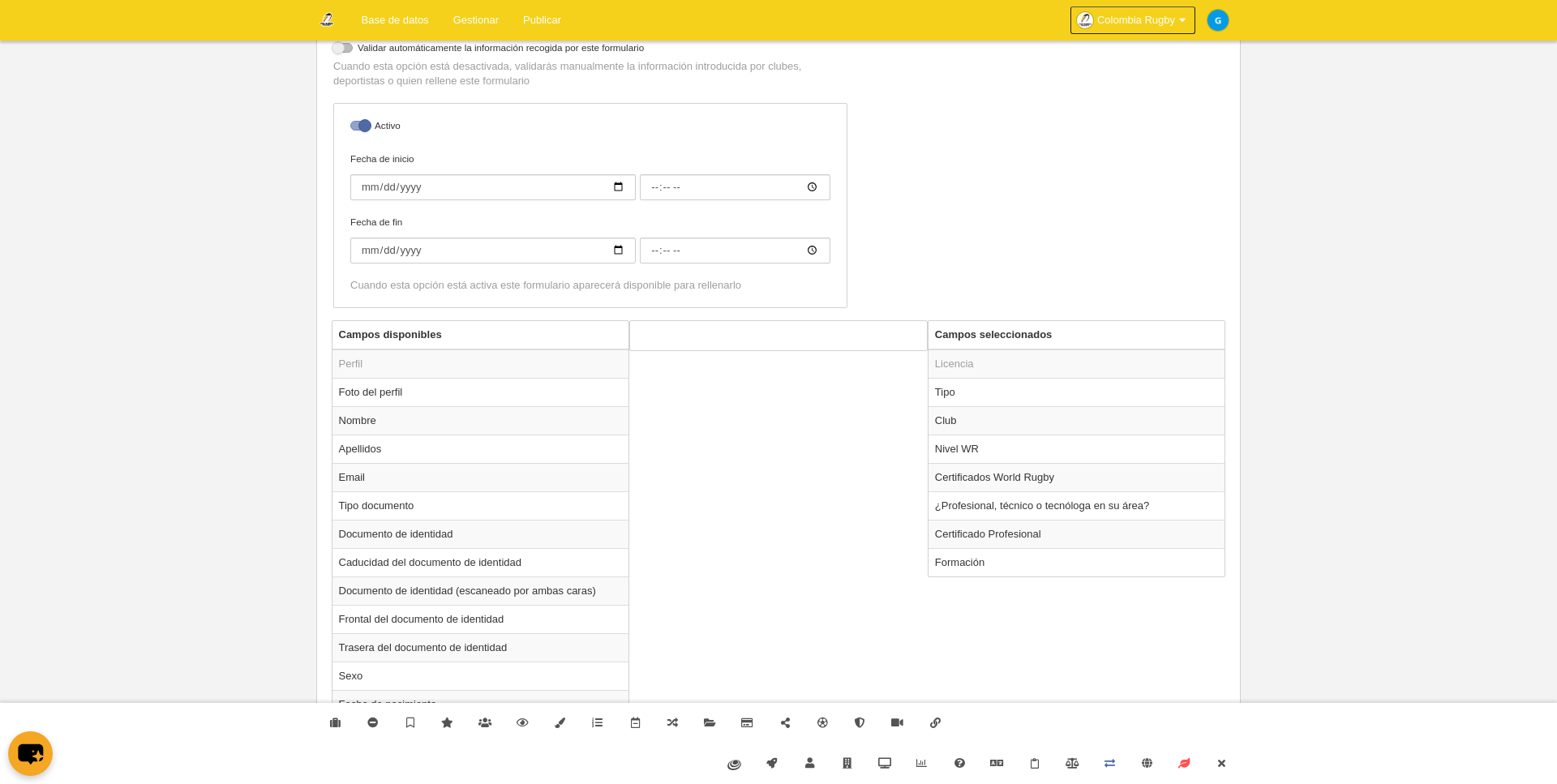
scroll to position [352, 0]
click at [947, 454] on td "Nivel WR" at bounding box center [1077, 449] width 297 height 28
radio input "true"
select select
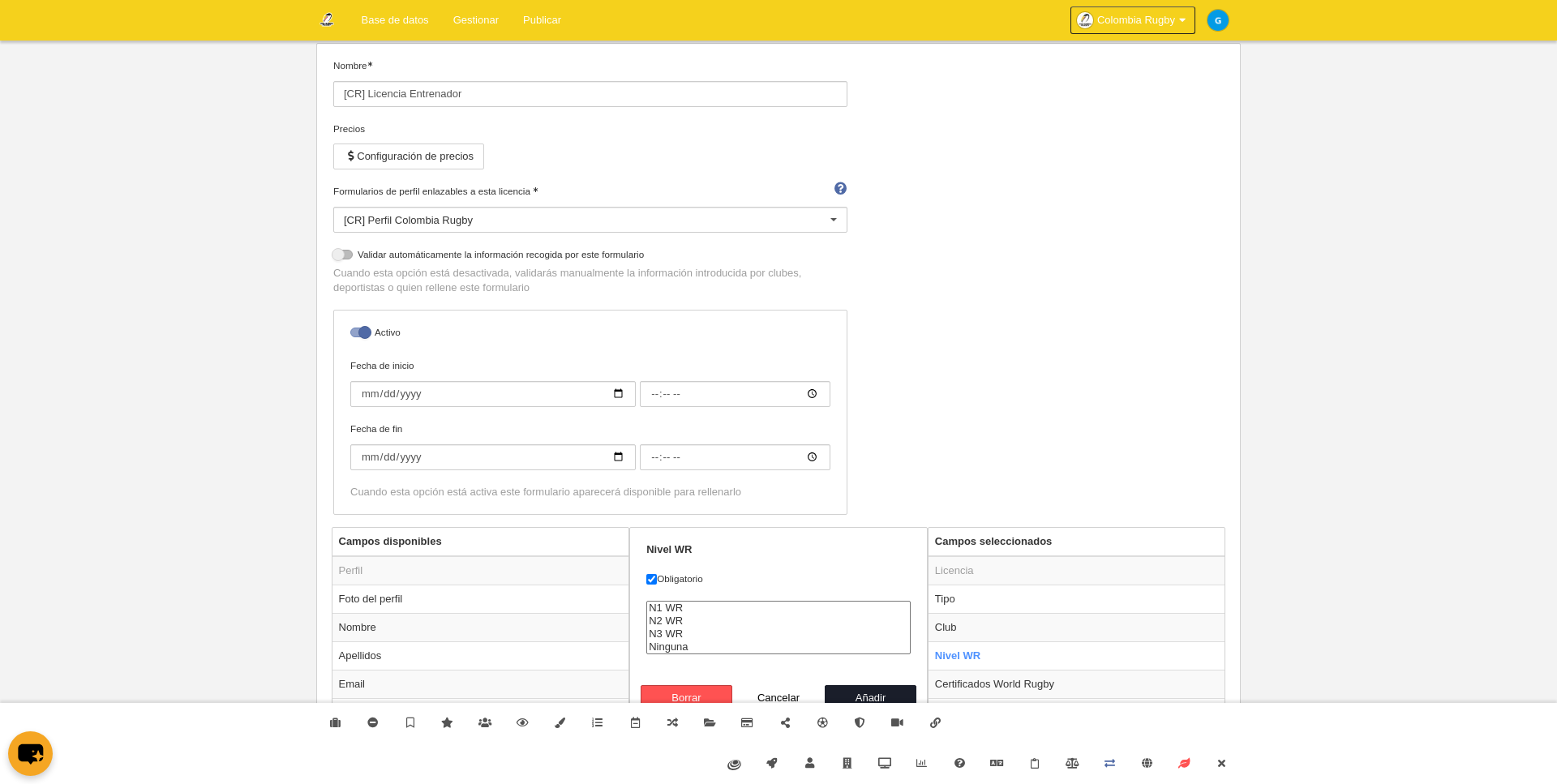
scroll to position [0, 0]
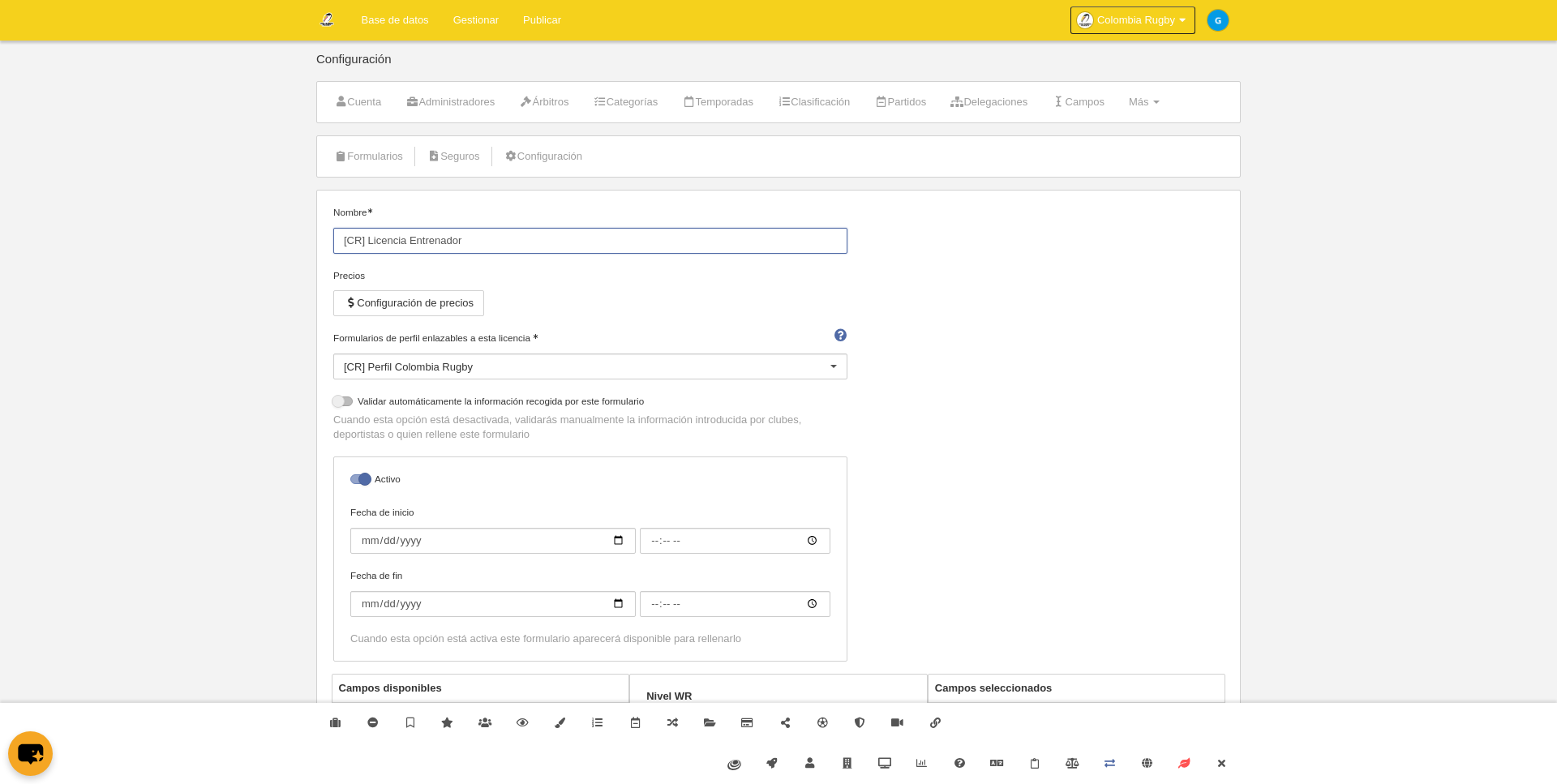
click at [392, 253] on input "[CR] Licencia Entrenador" at bounding box center [591, 241] width 514 height 26
click at [375, 164] on link "Formularios" at bounding box center [368, 156] width 86 height 25
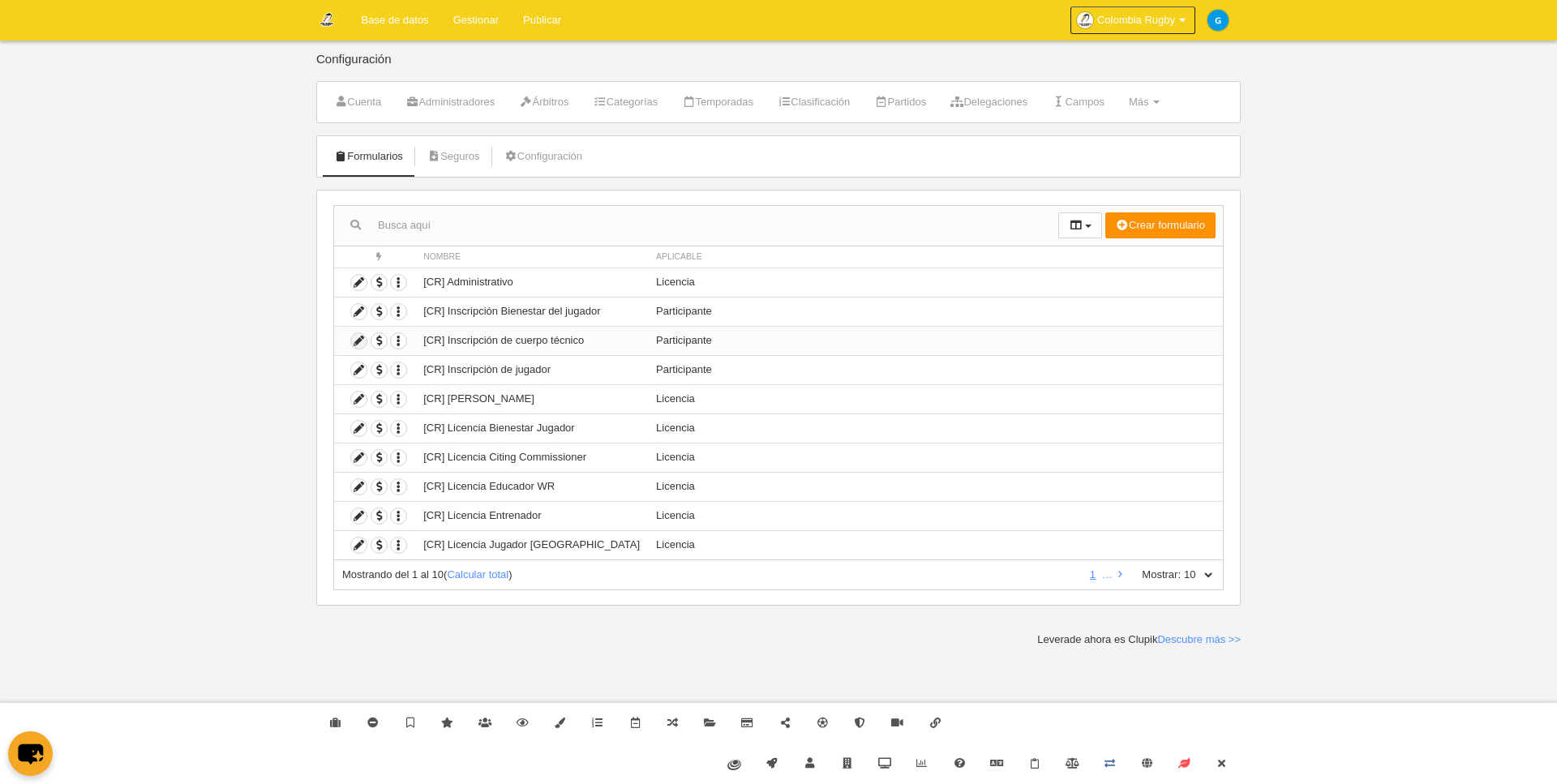
click at [356, 339] on icon at bounding box center [358, 341] width 15 height 15
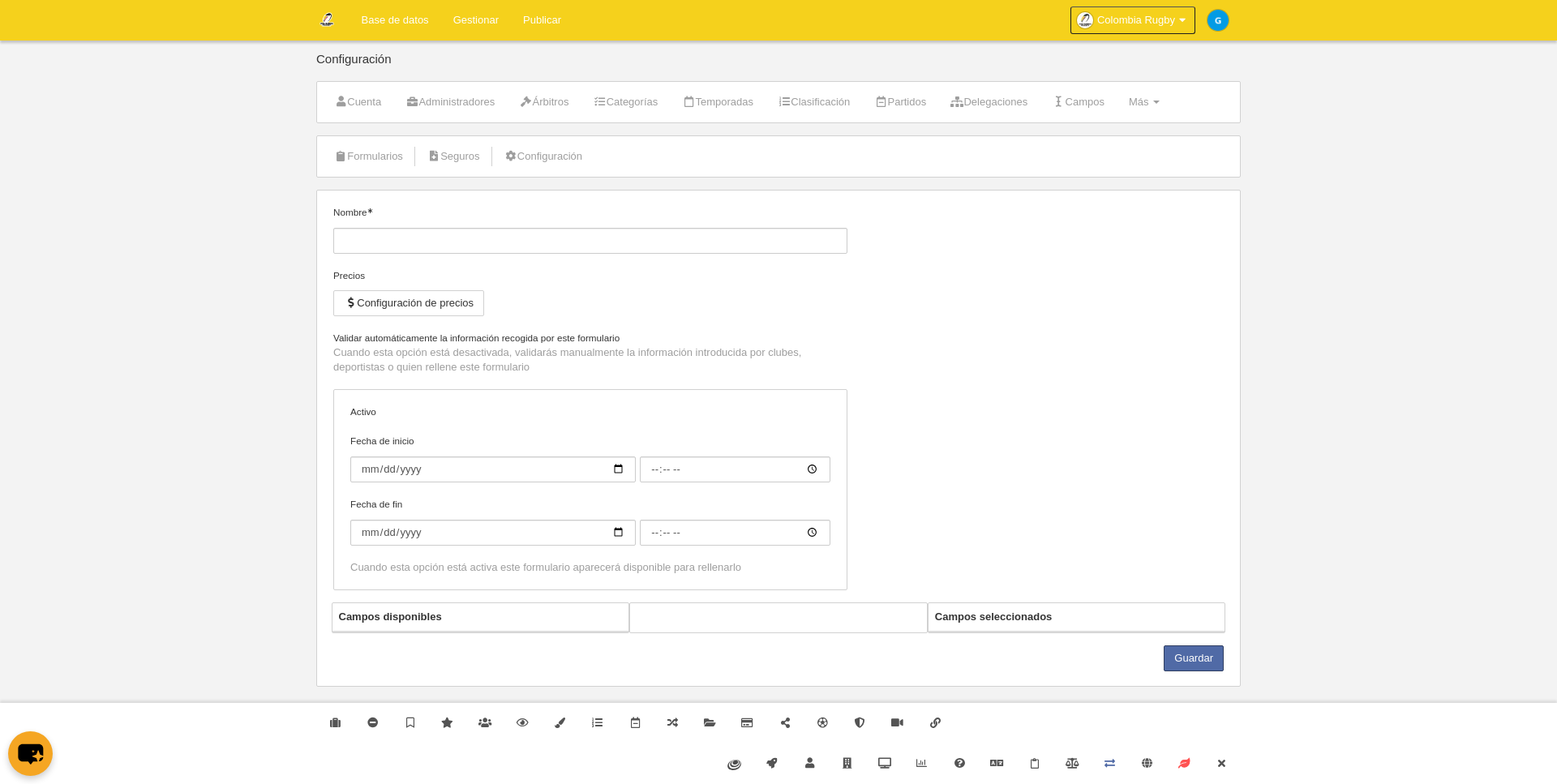
type input "[CR] Inscripción de cuerpo técnico"
checkbox input "true"
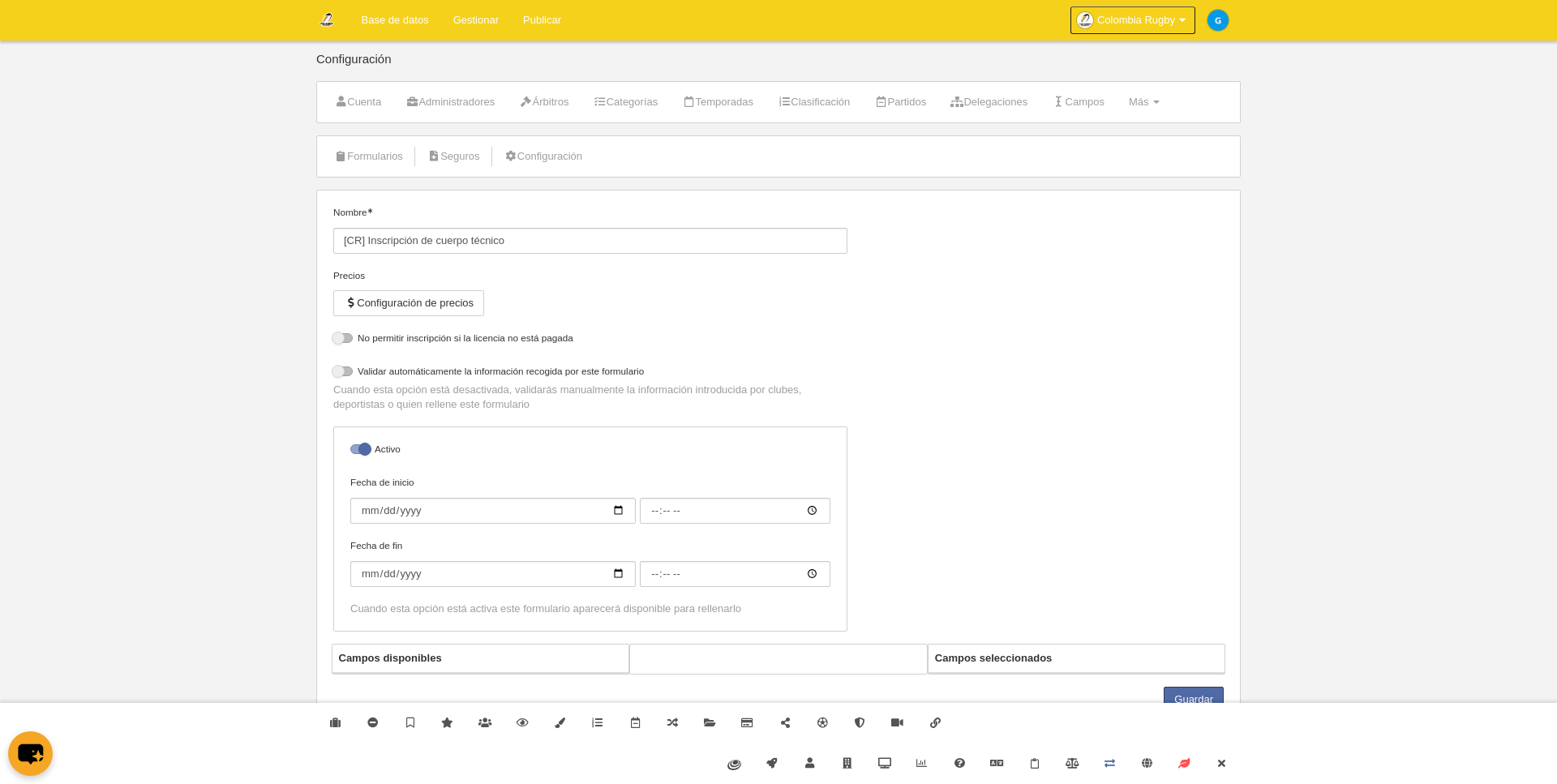
select select "selected"
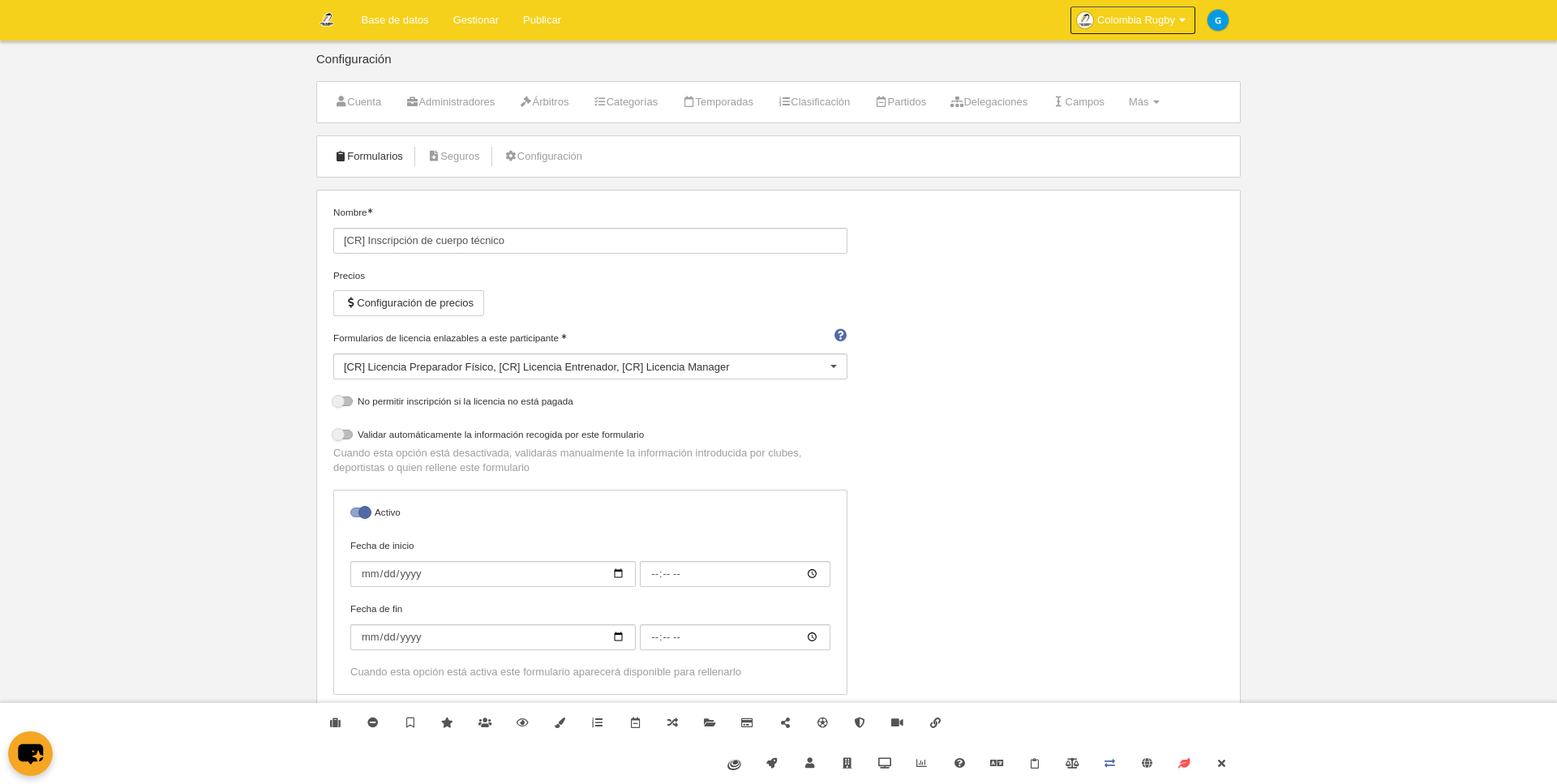
click at [383, 159] on link "Formularios" at bounding box center [368, 156] width 86 height 25
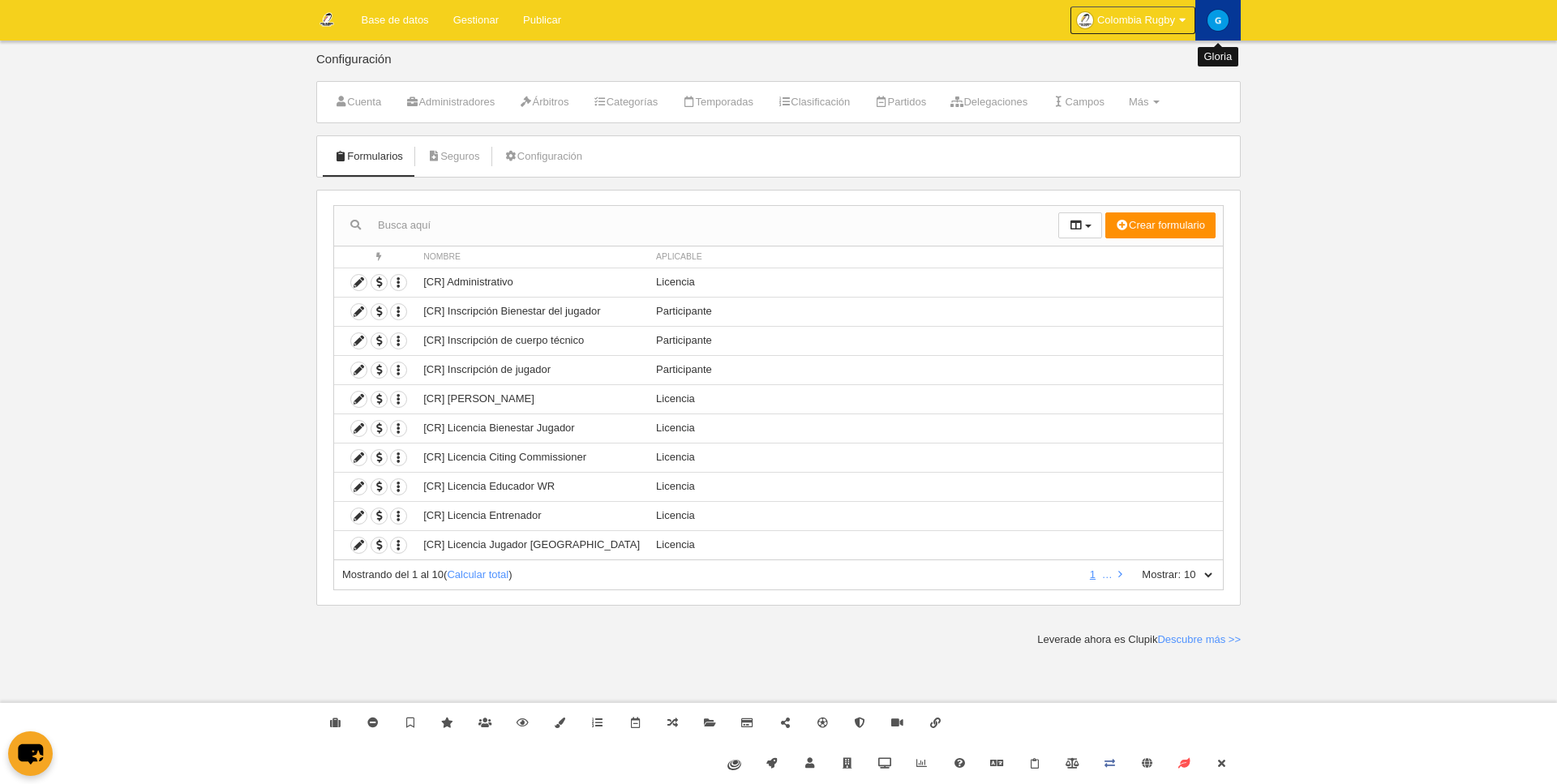
click at [1219, 18] on img at bounding box center [1218, 20] width 21 height 21
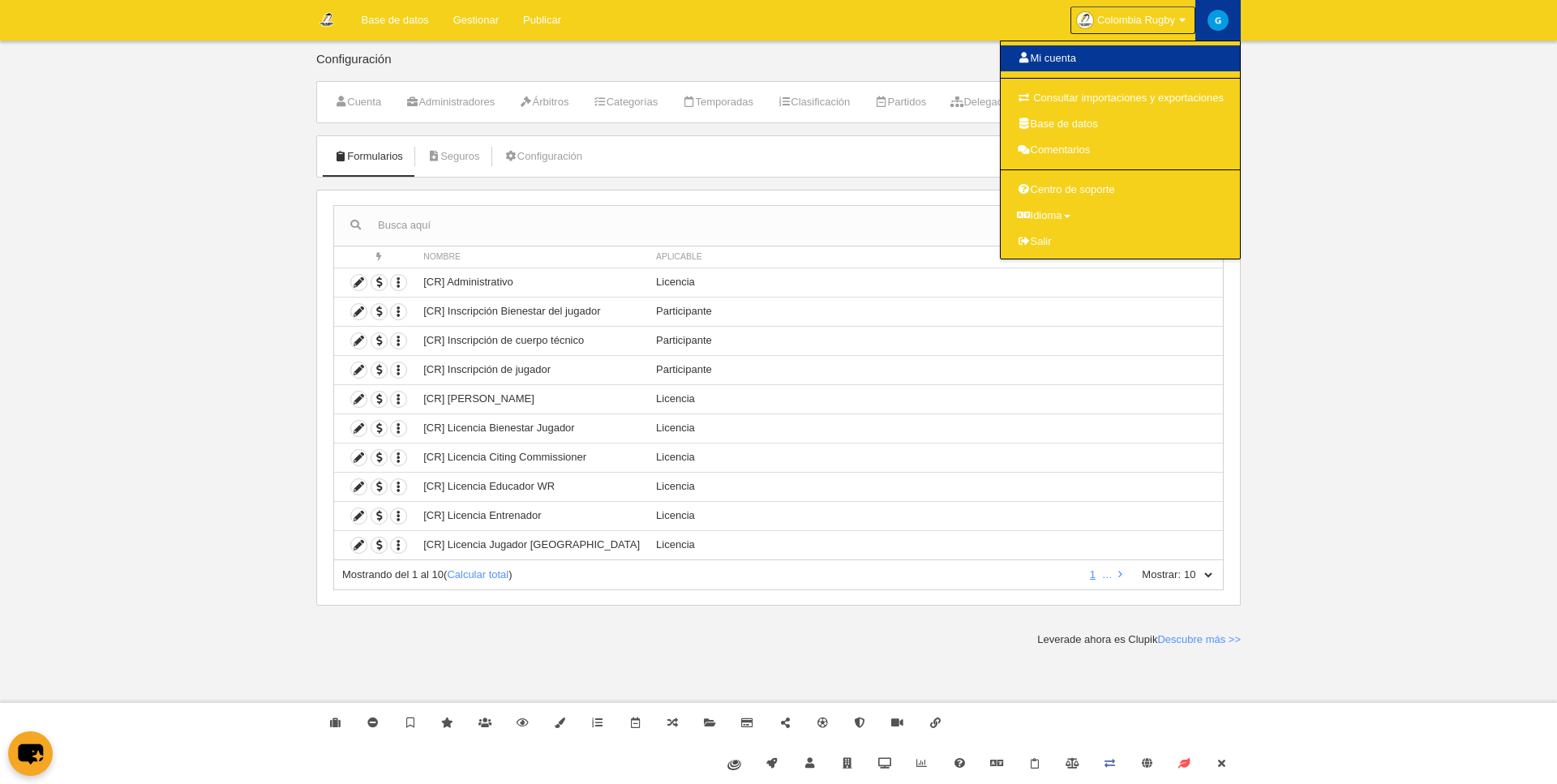
click at [1131, 54] on link "Mi cuenta" at bounding box center [1120, 58] width 239 height 26
